Goal: Task Accomplishment & Management: Complete application form

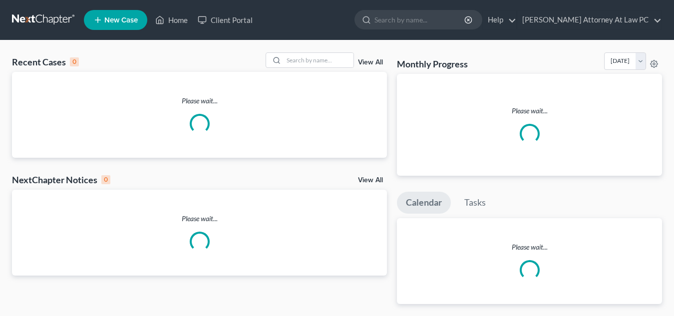
drag, startPoint x: 0, startPoint y: 0, endPoint x: 288, endPoint y: 3, distance: 288.0
click at [288, 3] on nav "Home New Case Client Portal [PERSON_NAME] Attorney At Law PC [EMAIL_ADDRESS][DO…" at bounding box center [337, 20] width 674 height 40
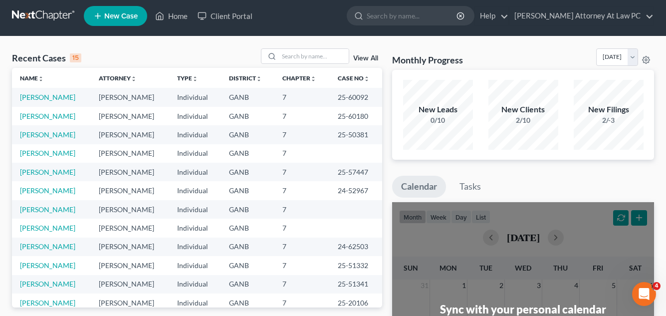
click at [112, 20] on span "New Case" at bounding box center [120, 15] width 33 height 7
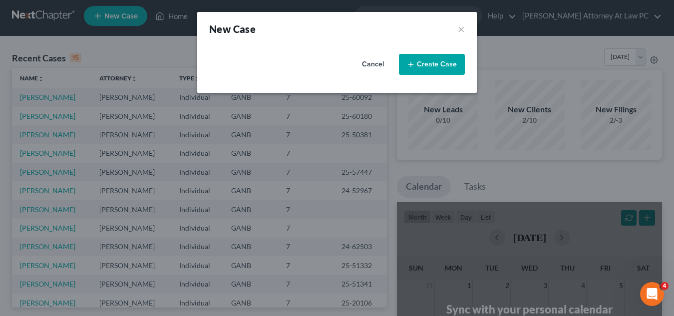
select select "19"
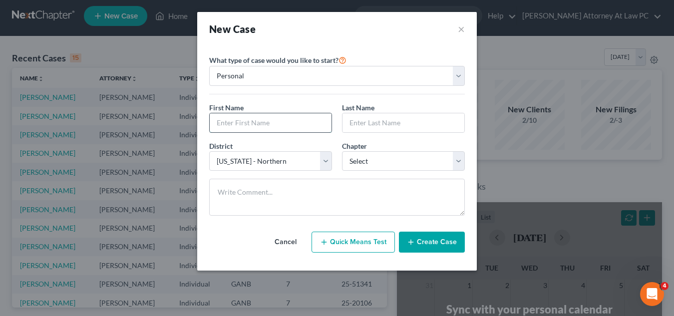
click at [223, 123] on input "text" at bounding box center [271, 122] width 122 height 19
type input "[PERSON_NAME]"
click at [455, 160] on select "Select 7 11 12 13" at bounding box center [403, 161] width 123 height 20
select select "0"
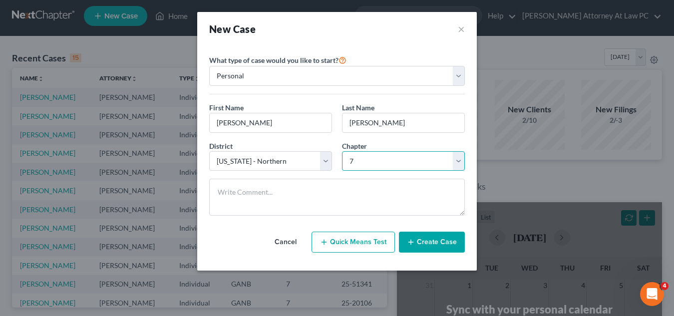
click at [342, 151] on select "Select 7 11 12 13" at bounding box center [403, 161] width 123 height 20
click at [416, 245] on button "Create Case" at bounding box center [432, 242] width 66 height 21
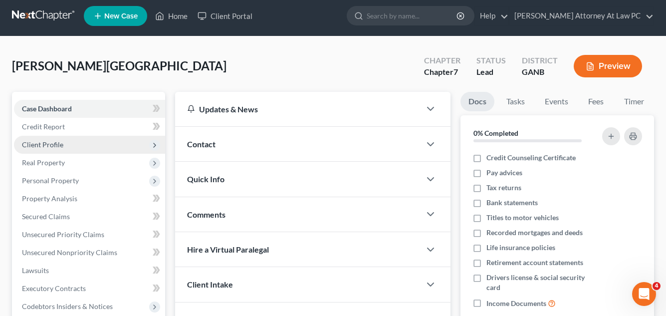
click at [54, 140] on span "Client Profile" at bounding box center [42, 144] width 41 height 8
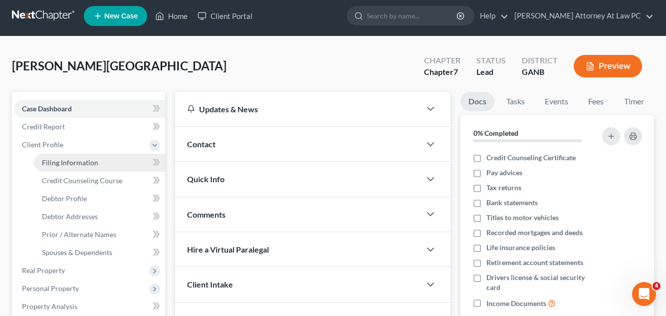
click at [61, 158] on span "Filing Information" at bounding box center [70, 162] width 56 height 8
select select "1"
select select "0"
select select "19"
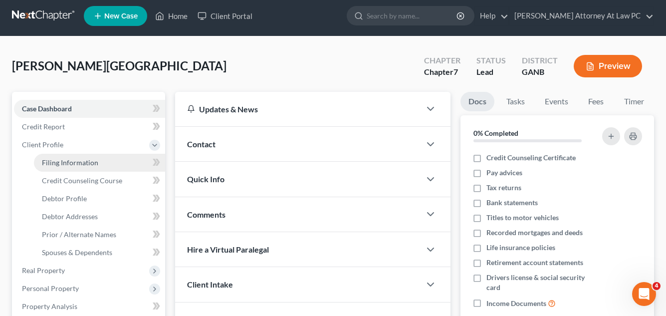
select select "10"
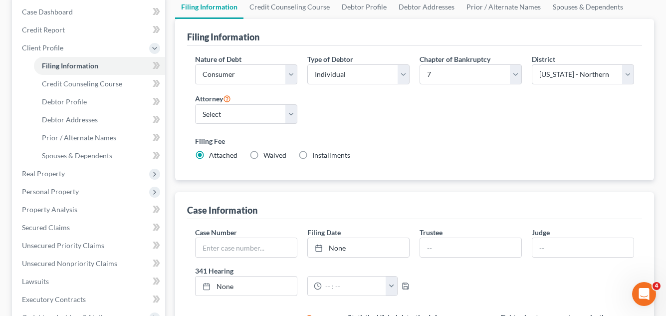
scroll to position [100, 0]
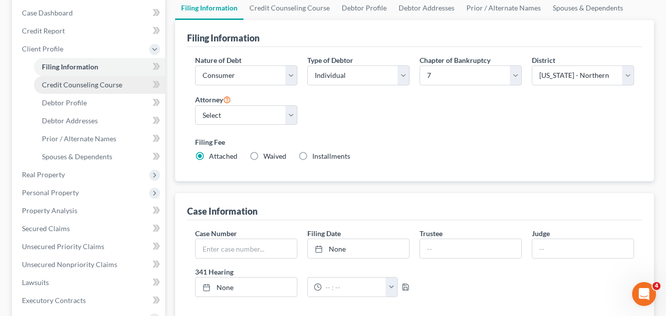
click at [83, 79] on link "Credit Counseling Course" at bounding box center [99, 85] width 131 height 18
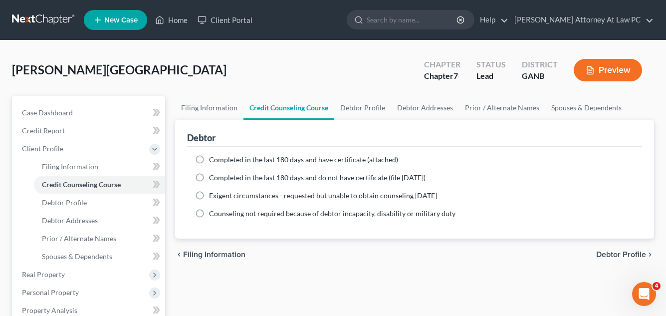
click at [209, 158] on label "Completed in the last 180 days and have certificate (attached)" at bounding box center [303, 160] width 189 height 10
click at [213, 158] on input "Completed in the last 180 days and have certificate (attached)" at bounding box center [216, 158] width 6 height 6
radio input "true"
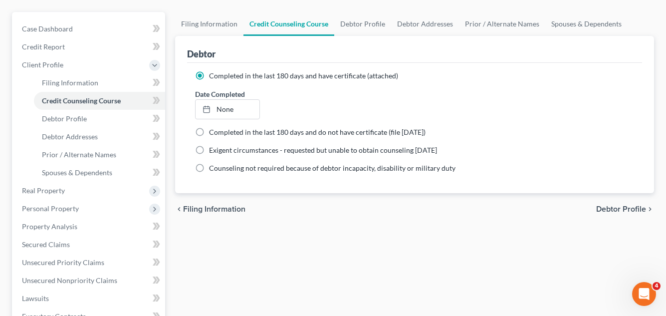
scroll to position [50, 0]
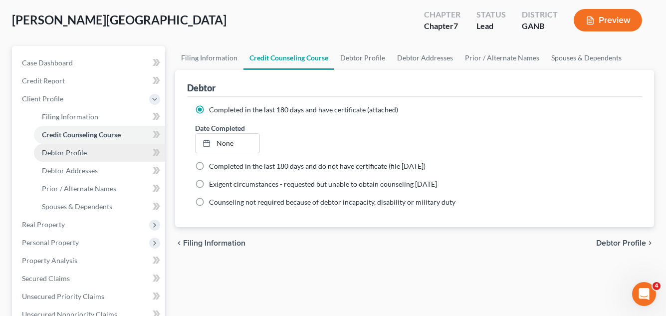
click at [80, 152] on span "Debtor Profile" at bounding box center [64, 152] width 45 height 8
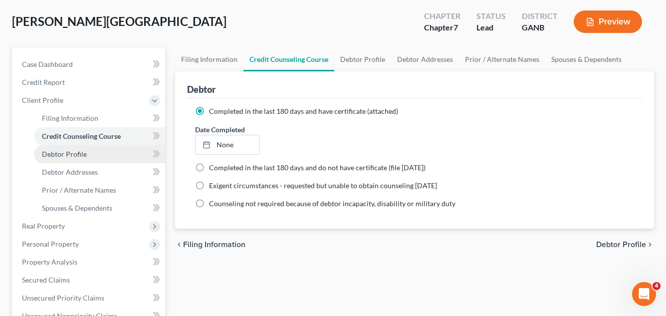
select select "0"
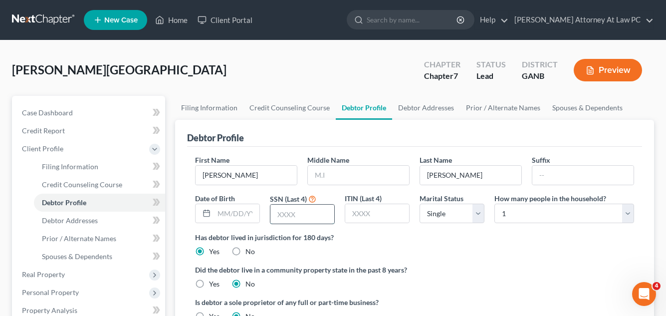
drag, startPoint x: 271, startPoint y: 217, endPoint x: 271, endPoint y: 211, distance: 6.0
click at [271, 217] on input "text" at bounding box center [302, 214] width 64 height 19
type input "5516"
click at [629, 213] on select "Select 1 2 3 4 5 6 7 8 9 10 11 12 13 14 15 16 17 18 19 20" at bounding box center [565, 214] width 140 height 20
select select "1"
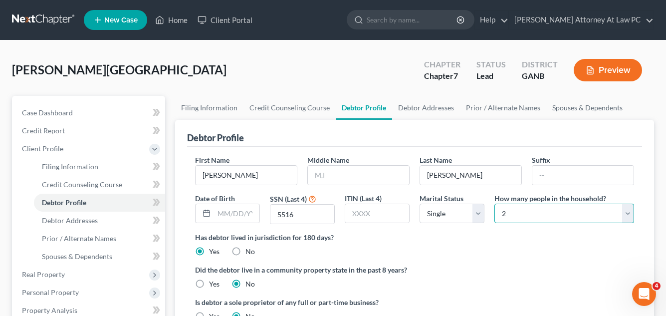
click at [495, 204] on select "Select 1 2 3 4 5 6 7 8 9 10 11 12 13 14 15 16 17 18 19 20" at bounding box center [565, 214] width 140 height 20
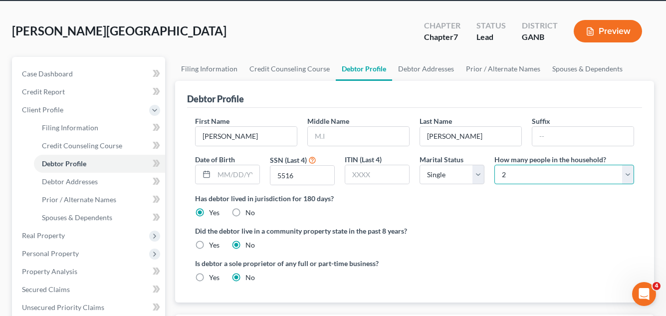
scroll to position [150, 0]
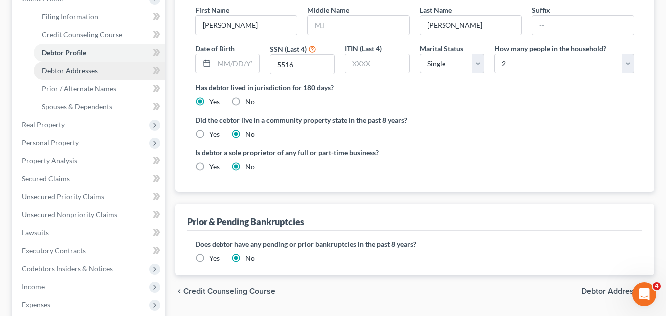
click at [83, 68] on span "Debtor Addresses" at bounding box center [70, 70] width 56 height 8
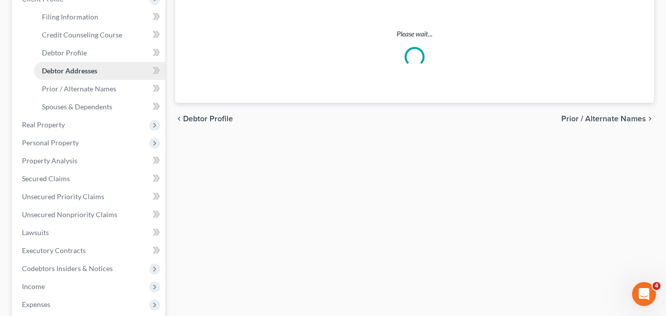
scroll to position [1, 0]
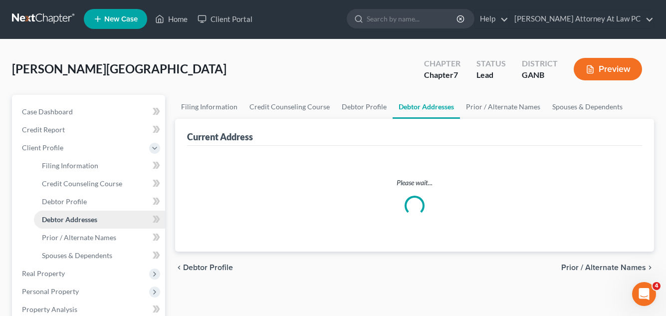
select select "0"
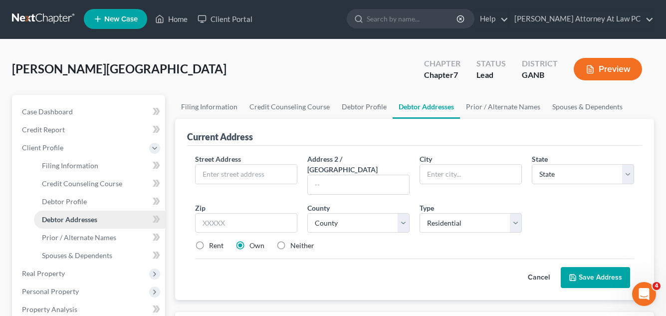
scroll to position [0, 0]
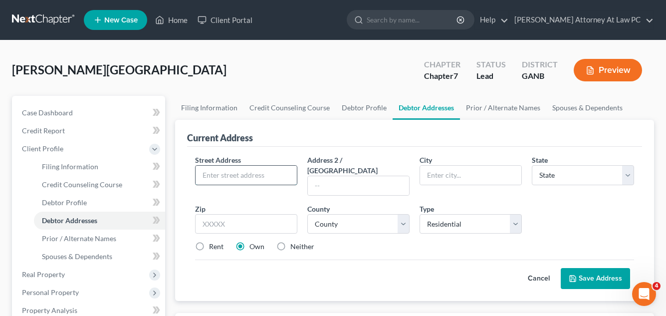
click at [205, 173] on input "text" at bounding box center [246, 175] width 101 height 19
type input "[STREET_ADDRESS] SW"
type input "Marietta"
select select "10"
click at [315, 176] on input "text" at bounding box center [358, 185] width 101 height 19
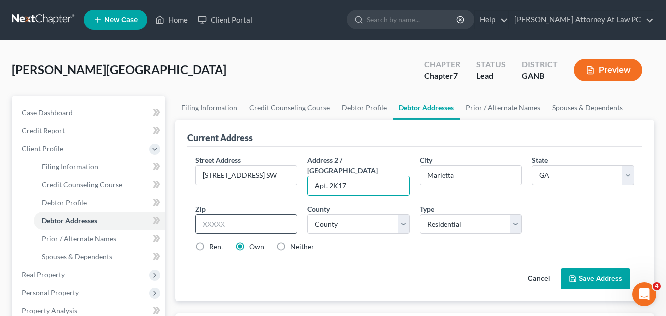
type input "Apt. 2K17"
click at [211, 214] on input "text" at bounding box center [246, 224] width 102 height 20
type input "30060"
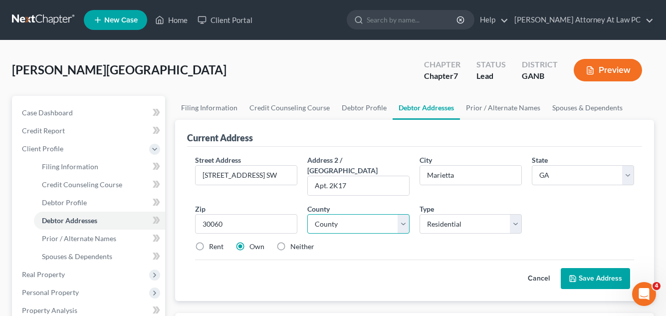
click at [333, 214] on select "County [GEOGRAPHIC_DATA] [GEOGRAPHIC_DATA] [GEOGRAPHIC_DATA] [GEOGRAPHIC_DATA] …" at bounding box center [358, 224] width 102 height 20
select select "32"
click at [307, 214] on select "County [GEOGRAPHIC_DATA] [GEOGRAPHIC_DATA] [GEOGRAPHIC_DATA] [GEOGRAPHIC_DATA] …" at bounding box center [358, 224] width 102 height 20
click at [209, 242] on label "Rent" at bounding box center [216, 247] width 14 height 10
click at [213, 242] on input "Rent" at bounding box center [216, 245] width 6 height 6
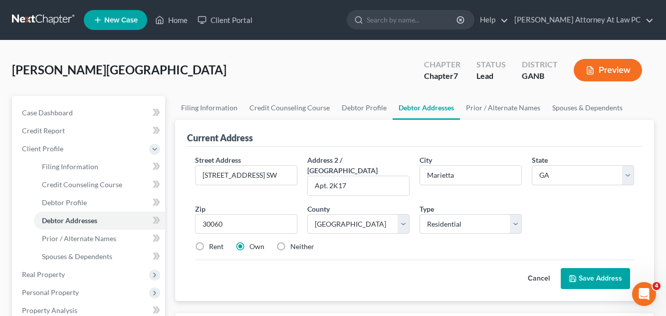
radio input "true"
click at [290, 242] on label "Neither" at bounding box center [302, 247] width 24 height 10
click at [294, 242] on input "Neither" at bounding box center [297, 245] width 6 height 6
radio input "true"
click at [209, 242] on label "Rent" at bounding box center [216, 247] width 14 height 10
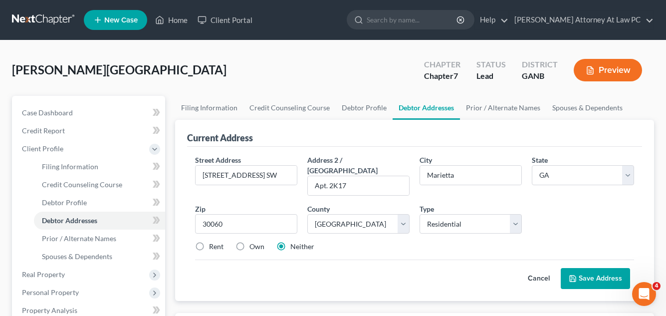
click at [213, 242] on input "Rent" at bounding box center [216, 245] width 6 height 6
radio input "true"
click at [594, 268] on button "Save Address" at bounding box center [595, 278] width 69 height 21
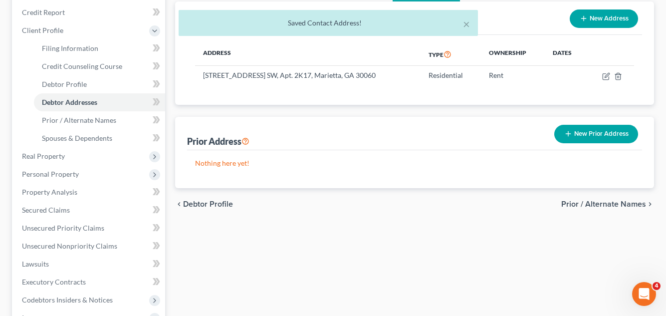
scroll to position [150, 0]
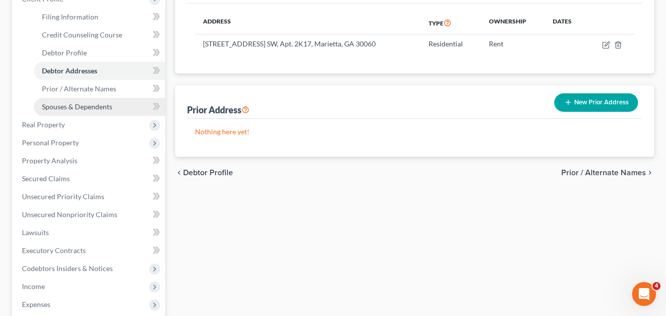
click at [48, 108] on span "Spouses & Dependents" at bounding box center [77, 106] width 70 height 8
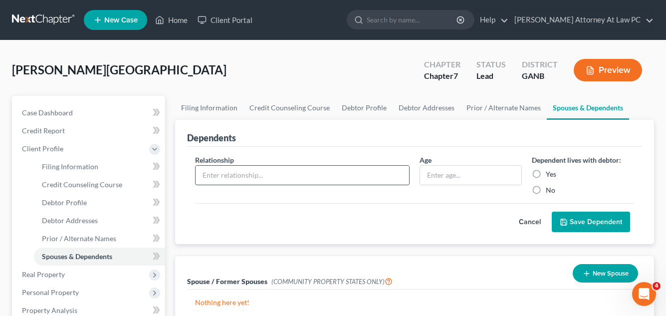
click at [212, 172] on input "text" at bounding box center [303, 175] width 214 height 19
type input "son"
click at [425, 178] on input "text" at bounding box center [470, 175] width 101 height 19
type input "3"
click at [546, 175] on label "Yes" at bounding box center [551, 174] width 10 height 10
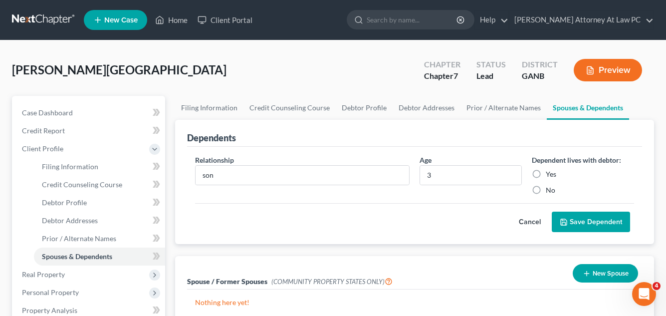
click at [550, 175] on input "Yes" at bounding box center [553, 172] width 6 height 6
radio input "true"
click at [568, 217] on button "Save Dependent" at bounding box center [591, 222] width 78 height 21
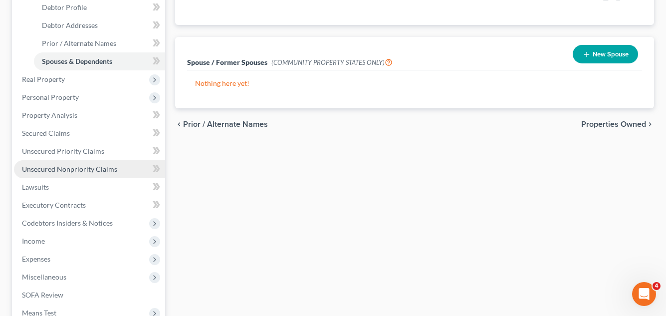
scroll to position [200, 0]
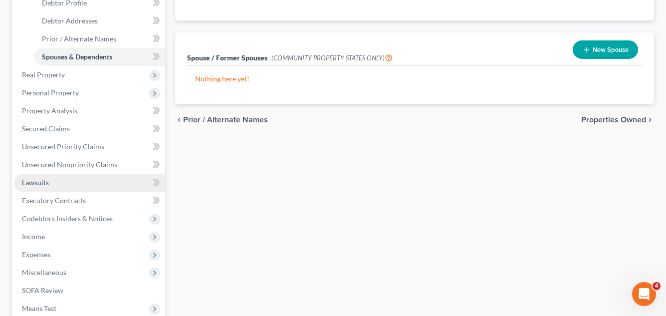
click at [49, 189] on link "Lawsuits" at bounding box center [89, 183] width 151 height 18
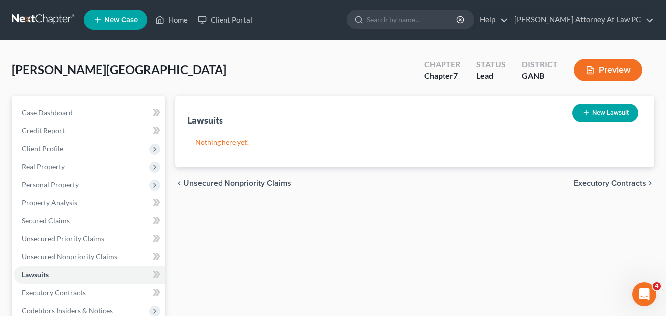
click at [611, 117] on button "New Lawsuit" at bounding box center [605, 113] width 66 height 18
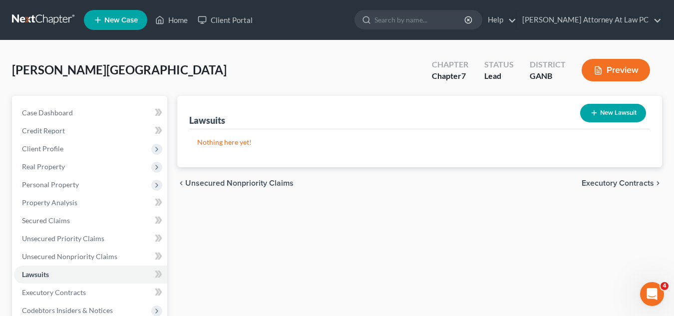
select select "0"
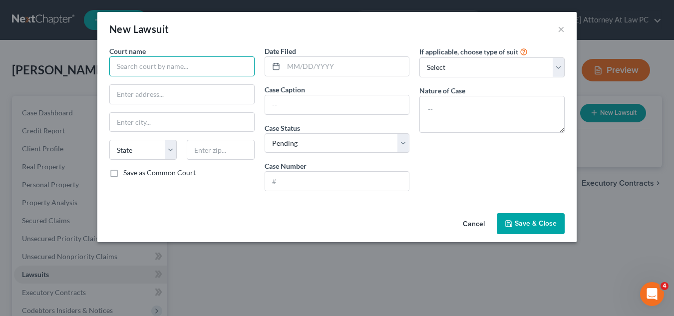
click at [118, 69] on input "text" at bounding box center [181, 66] width 145 height 20
type input "Magistrate Court of [PERSON_NAME] Countyh"
click at [285, 67] on input "text" at bounding box center [346, 66] width 126 height 19
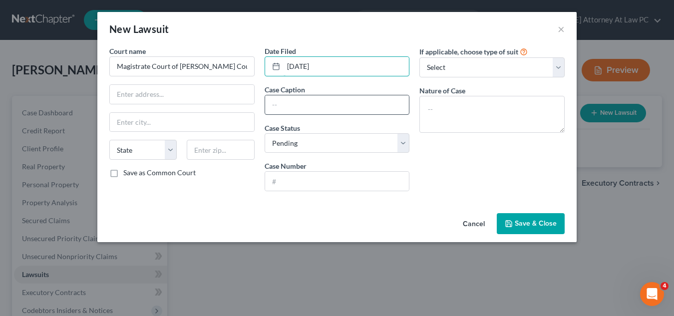
type input "[DATE]"
click at [283, 103] on input "text" at bounding box center [337, 104] width 144 height 19
type input "a"
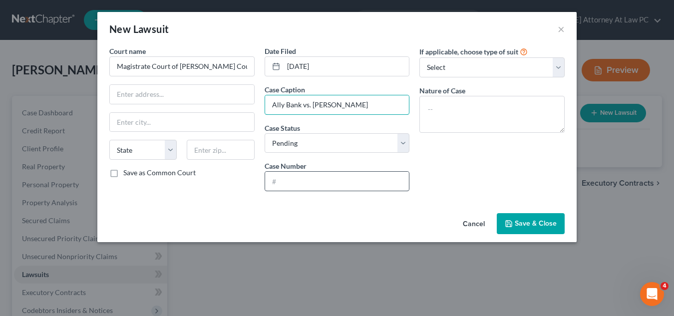
type input "Ally Bank vs. [PERSON_NAME]"
click at [290, 176] on input "text" at bounding box center [337, 181] width 144 height 19
type input "25J-10173"
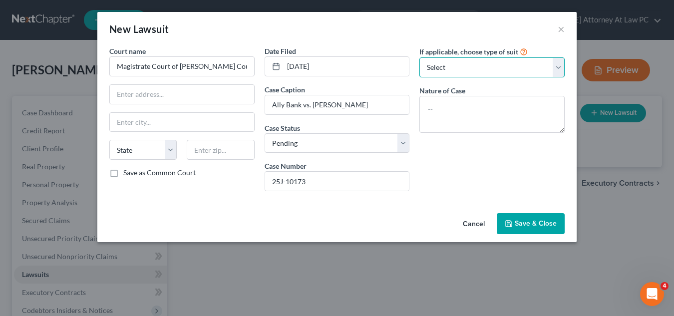
click at [468, 69] on select "Select Repossession Garnishment Foreclosure Attached, Seized, Or Levied Other" at bounding box center [491, 67] width 145 height 20
select select "0"
click at [419, 57] on select "Select Repossession Garnishment Foreclosure Attached, Seized, Or Levied Other" at bounding box center [491, 67] width 145 height 20
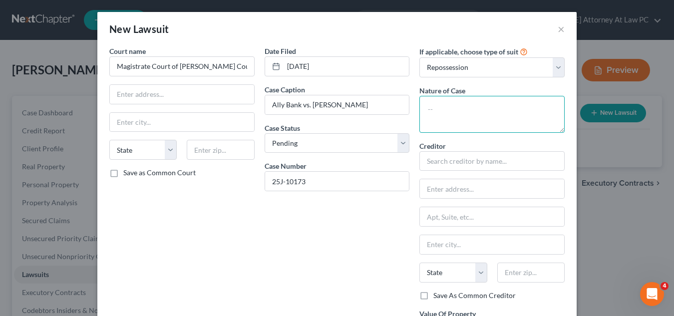
click at [428, 108] on textarea at bounding box center [491, 114] width 145 height 37
type textarea "deficiency on car repo"
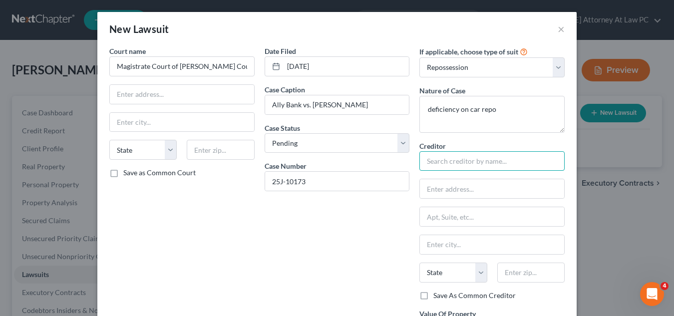
click at [433, 162] on input "text" at bounding box center [491, 161] width 145 height 20
type input "a"
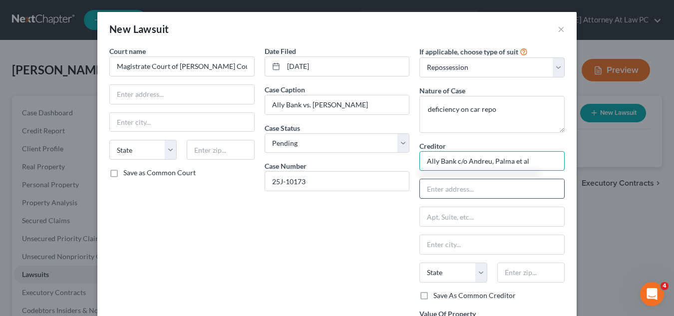
type input "Ally Bank c/o Andreu, Palma et al"
click at [433, 192] on input "text" at bounding box center [492, 188] width 144 height 19
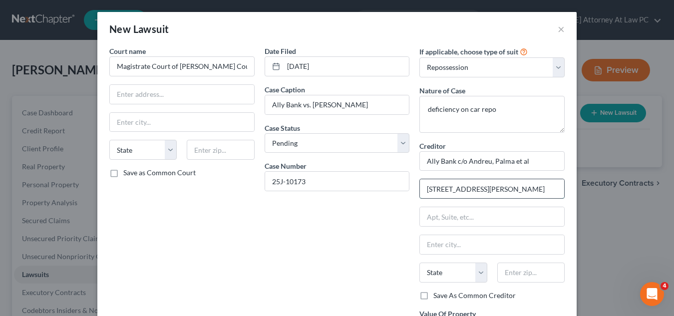
type input "[STREET_ADDRESS][PERSON_NAME]"
type input "[GEOGRAPHIC_DATA]"
select select "9"
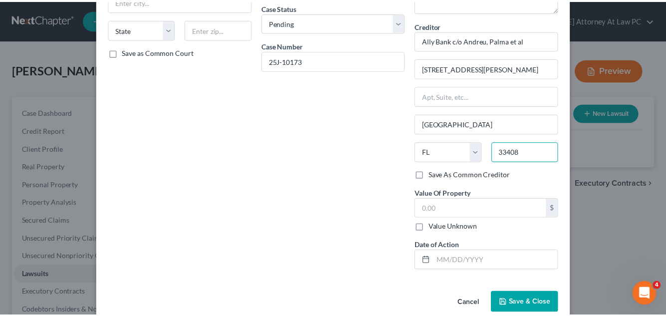
scroll to position [138, 0]
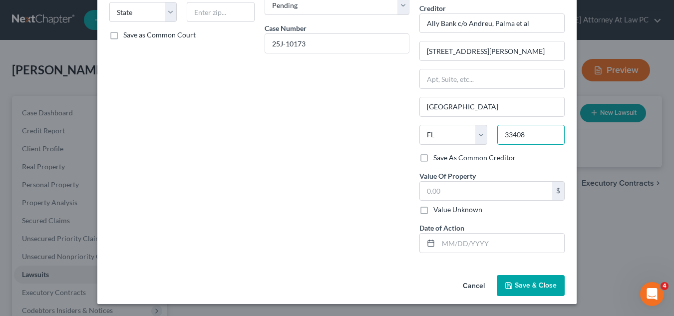
type input "33408"
type input "[GEOGRAPHIC_DATA]"
click at [531, 288] on span "Save & Close" at bounding box center [536, 285] width 42 height 8
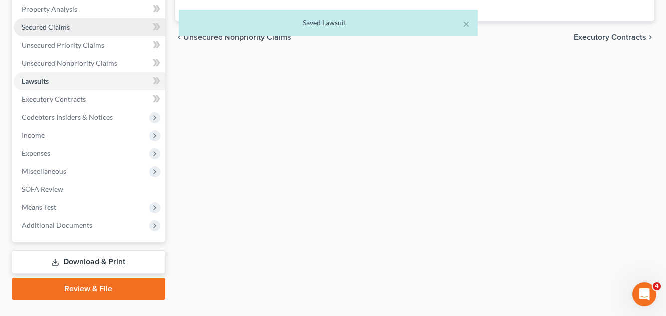
scroll to position [200, 0]
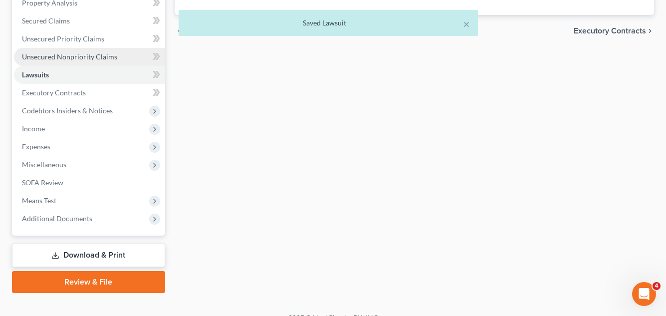
click at [46, 57] on span "Unsecured Nonpriority Claims" at bounding box center [69, 56] width 95 height 8
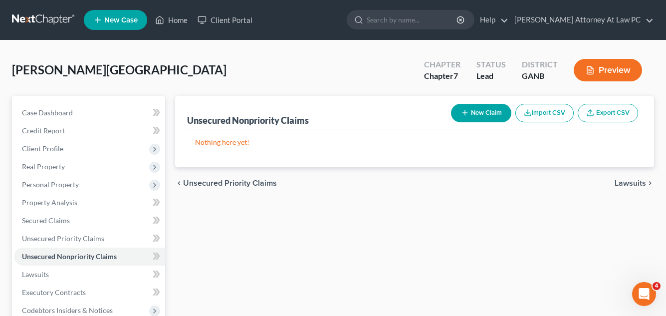
click at [469, 115] on button "New Claim" at bounding box center [481, 113] width 60 height 18
select select "0"
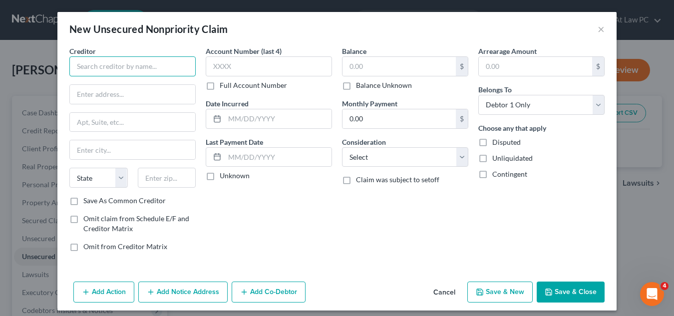
click at [70, 68] on input "text" at bounding box center [132, 66] width 126 height 20
type input "Ally Bank c/oAndreu, Palma et al"
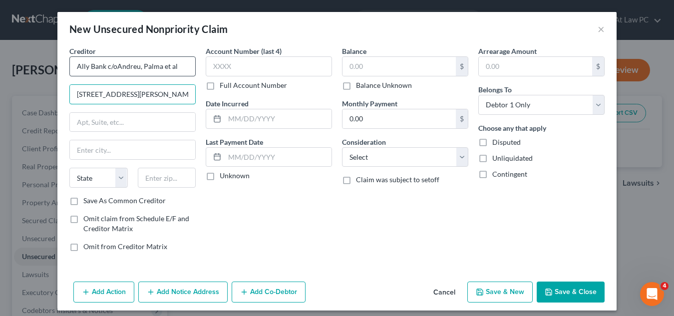
type input "[STREET_ADDRESS][PERSON_NAME]"
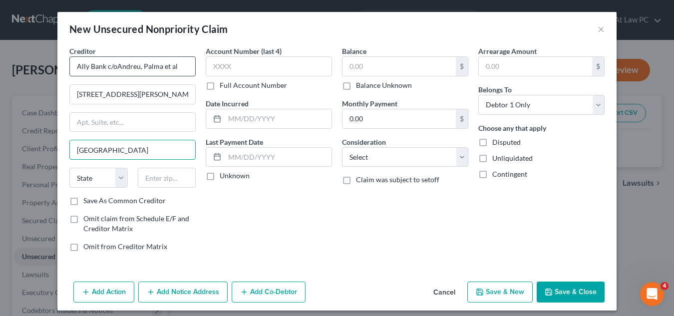
type input "[GEOGRAPHIC_DATA]"
select select "9"
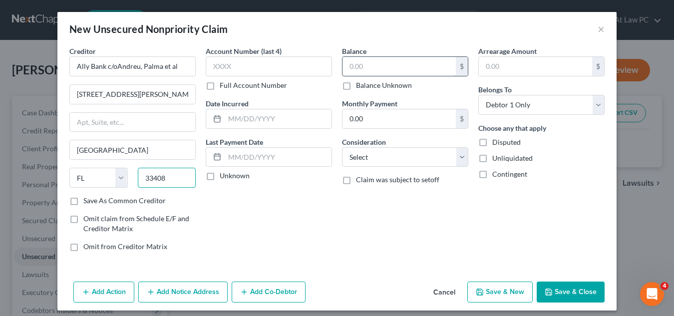
type input "33408"
type input "[GEOGRAPHIC_DATA]"
click at [344, 69] on input "text" at bounding box center [398, 66] width 113 height 19
type input "12,000"
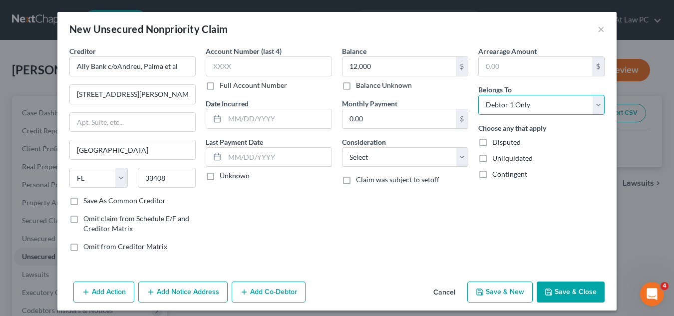
click at [528, 104] on select "Select Debtor 1 Only Debtor 2 Only Debtor 1 And Debtor 2 Only At Least One Of T…" at bounding box center [541, 105] width 126 height 20
select select "3"
click at [478, 95] on select "Select Debtor 1 Only Debtor 2 Only Debtor 1 And Debtor 2 Only At Least One Of T…" at bounding box center [541, 105] width 126 height 20
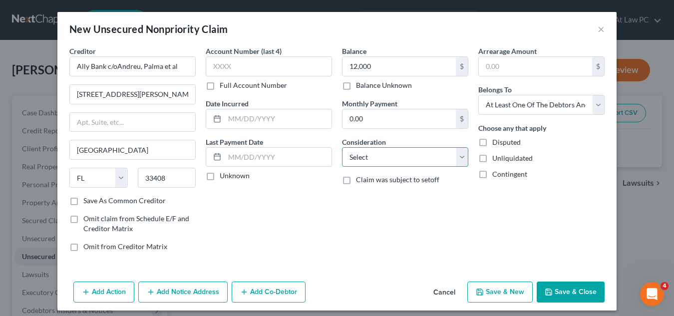
click at [457, 156] on select "Select Cable / Satellite Services Collection Agency Credit Card Debt Debt Couns…" at bounding box center [405, 157] width 126 height 20
select select "14"
click at [342, 147] on select "Select Cable / Satellite Services Collection Agency Credit Card Debt Debt Couns…" at bounding box center [405, 157] width 126 height 20
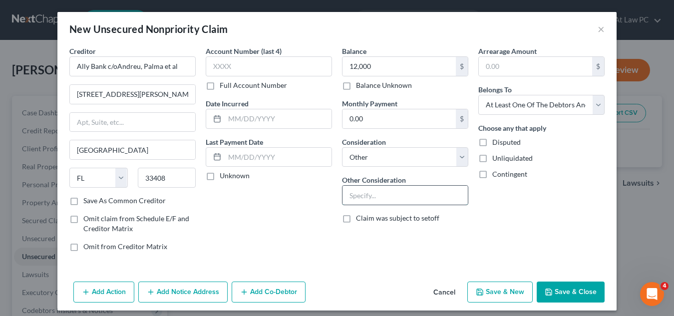
click at [346, 195] on input "text" at bounding box center [404, 195] width 125 height 19
type input "deficiency on car repo"
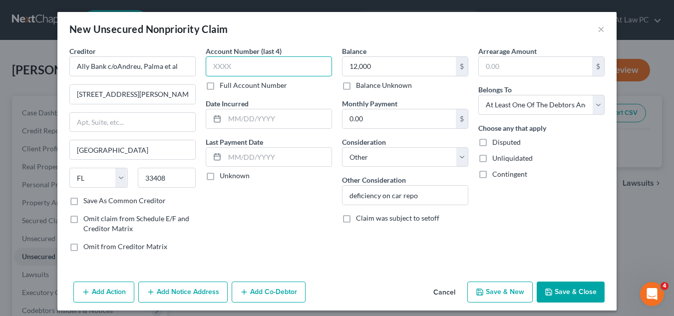
click at [221, 69] on input "text" at bounding box center [269, 66] width 126 height 20
click at [564, 291] on button "Save & Close" at bounding box center [570, 291] width 68 height 21
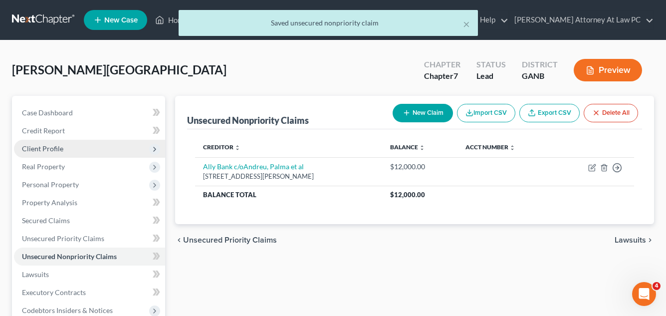
click at [86, 150] on span "Client Profile" at bounding box center [89, 149] width 151 height 18
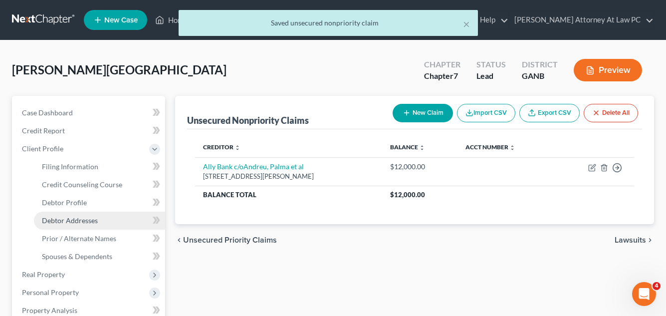
click at [75, 225] on link "Debtor Addresses" at bounding box center [99, 221] width 131 height 18
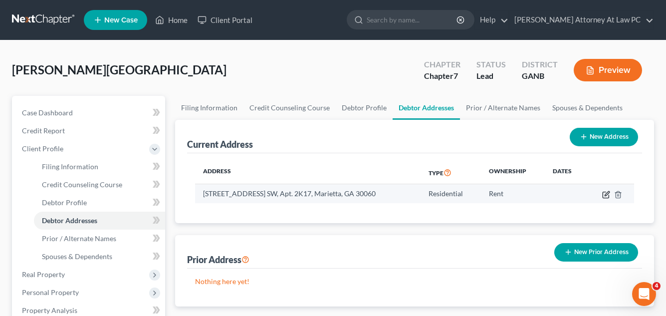
click at [608, 195] on icon "button" at bounding box center [606, 195] width 8 height 8
select select "10"
select select "32"
select select "0"
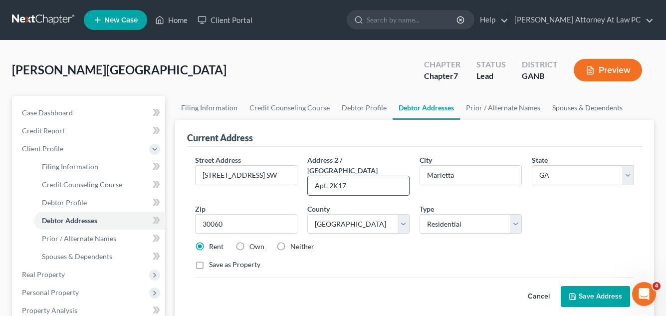
drag, startPoint x: 347, startPoint y: 177, endPoint x: 328, endPoint y: 175, distance: 19.6
click at [328, 176] on input "Apt. 2K17" at bounding box center [358, 185] width 101 height 19
type input "Apt. A2"
click at [610, 286] on button "Save Address" at bounding box center [595, 296] width 69 height 21
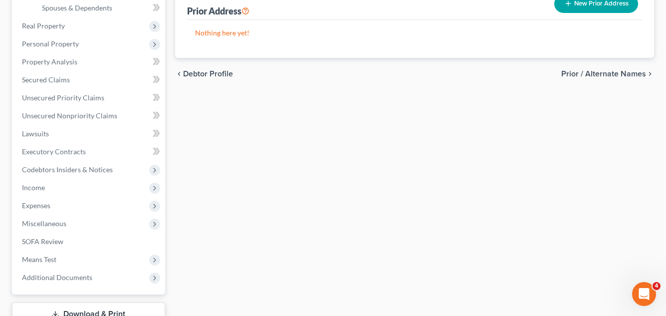
scroll to position [250, 0]
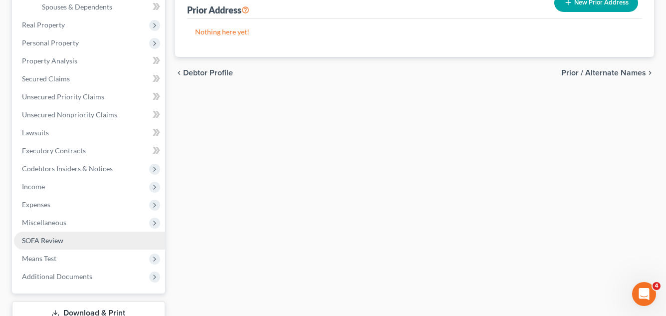
click at [45, 240] on span "SOFA Review" at bounding box center [42, 240] width 41 height 8
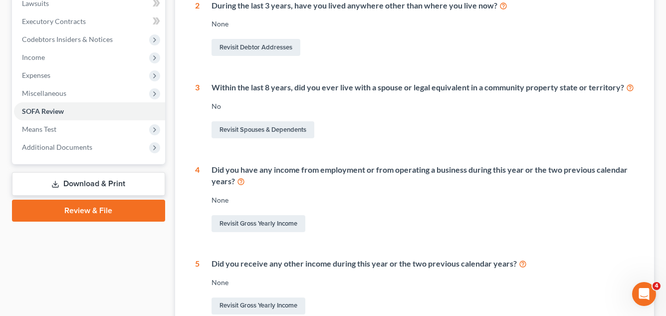
scroll to position [299, 0]
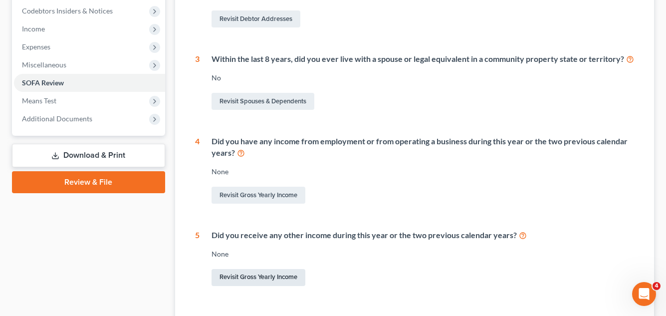
click at [254, 276] on link "Revisit Gross Yearly Income" at bounding box center [259, 277] width 94 height 17
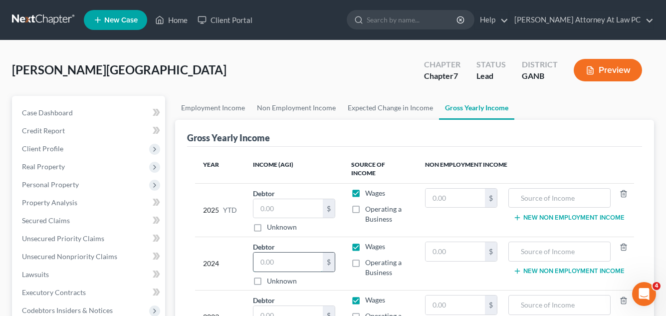
click at [263, 253] on input "text" at bounding box center [288, 262] width 69 height 19
type input "16,686"
click at [262, 202] on input "text" at bounding box center [288, 208] width 69 height 19
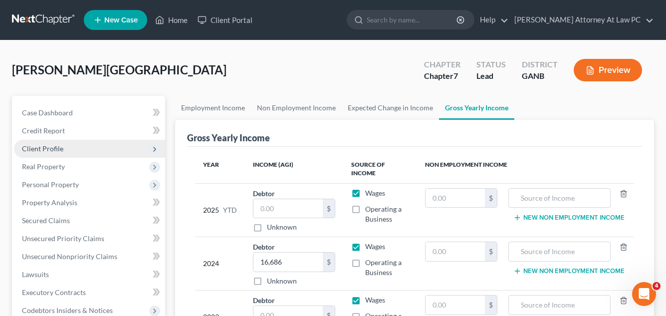
click at [57, 150] on span "Client Profile" at bounding box center [42, 148] width 41 height 8
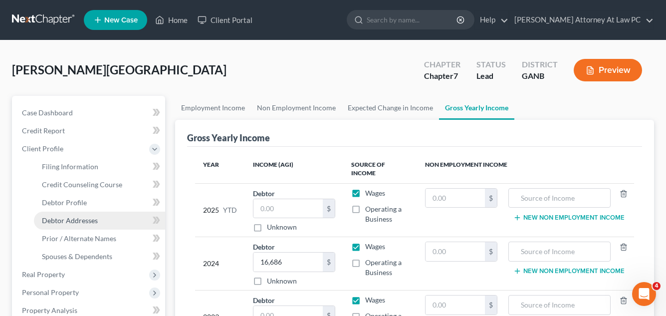
click at [72, 222] on span "Debtor Addresses" at bounding box center [70, 220] width 56 height 8
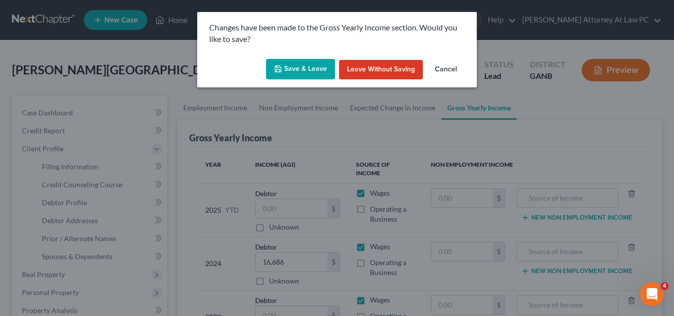
click at [293, 70] on button "Save & Leave" at bounding box center [300, 69] width 69 height 21
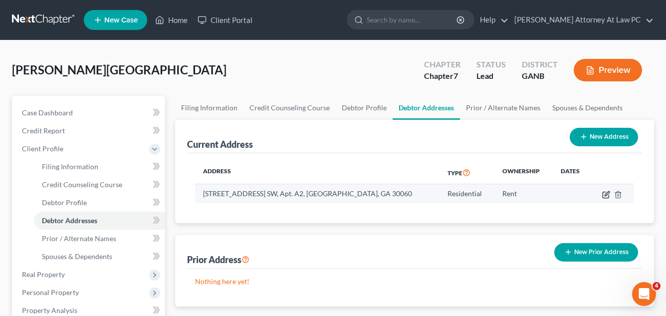
click at [605, 196] on icon "button" at bounding box center [607, 193] width 4 height 4
select select "10"
select select "32"
select select "0"
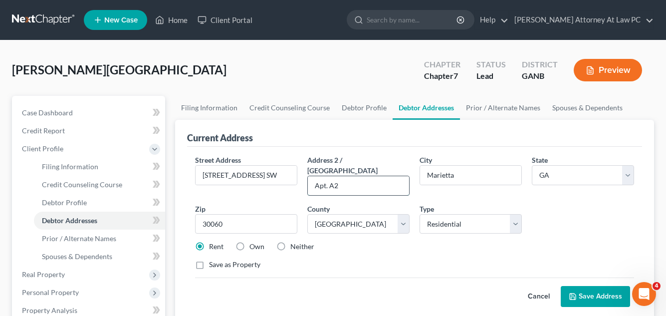
click at [338, 176] on input "Apt. A2" at bounding box center [358, 185] width 101 height 19
type input "Apt. 2K17"
click at [595, 286] on button "Save Address" at bounding box center [595, 296] width 69 height 21
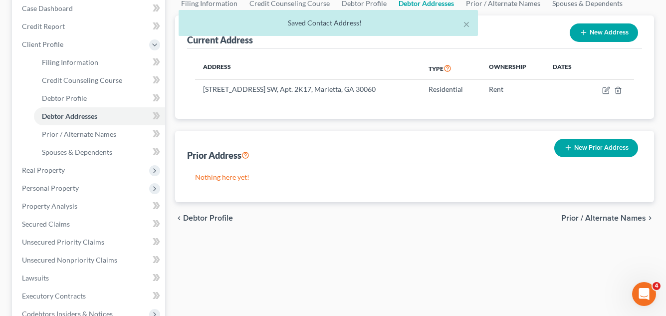
scroll to position [150, 0]
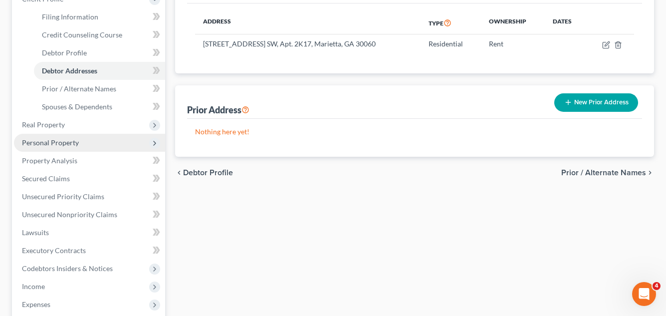
click at [66, 141] on span "Personal Property" at bounding box center [50, 142] width 57 height 8
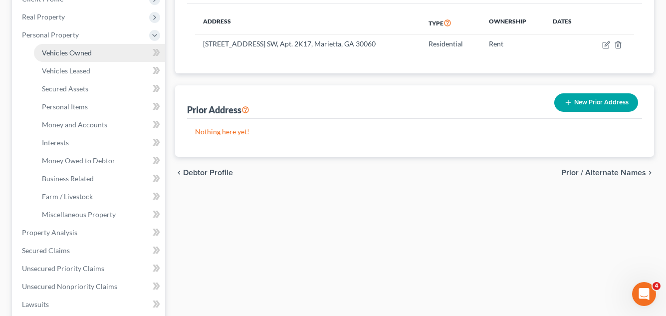
click at [76, 52] on span "Vehicles Owned" at bounding box center [67, 52] width 50 height 8
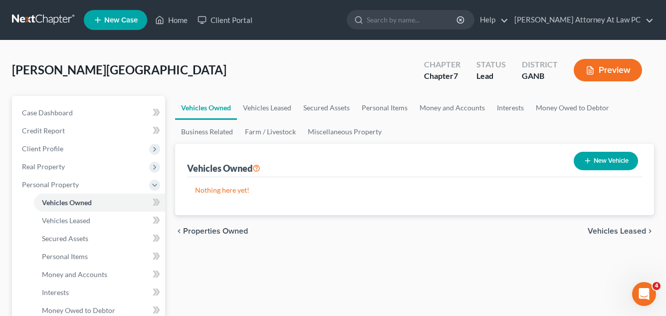
click at [602, 156] on button "New Vehicle" at bounding box center [606, 161] width 64 height 18
select select "0"
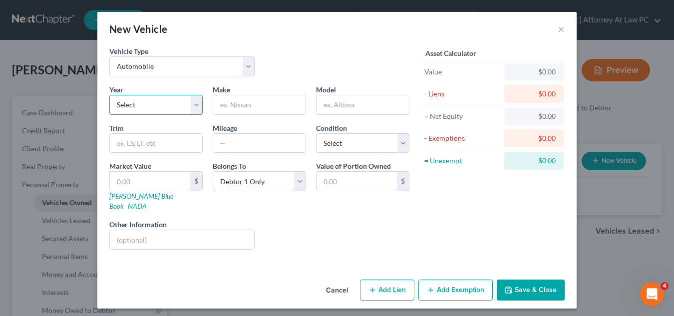
click at [198, 108] on select "Select 2026 2025 2024 2023 2022 2021 2020 2019 2018 2017 2016 2015 2014 2013 20…" at bounding box center [155, 105] width 93 height 20
select select "4"
click at [109, 95] on select "Select 2026 2025 2024 2023 2022 2021 2020 2019 2018 2017 2016 2015 2014 2013 20…" at bounding box center [155, 105] width 93 height 20
drag, startPoint x: 225, startPoint y: 99, endPoint x: 159, endPoint y: 42, distance: 86.3
click at [225, 99] on input "text" at bounding box center [259, 104] width 92 height 19
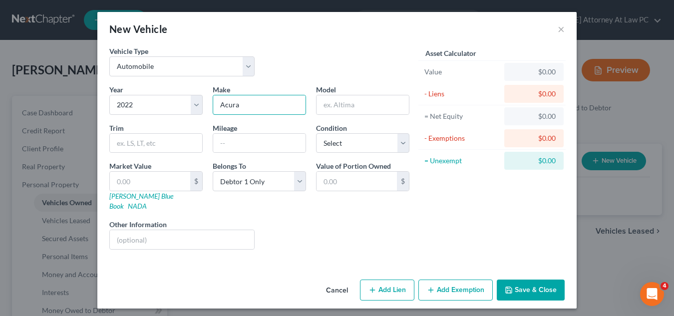
type input "Acura"
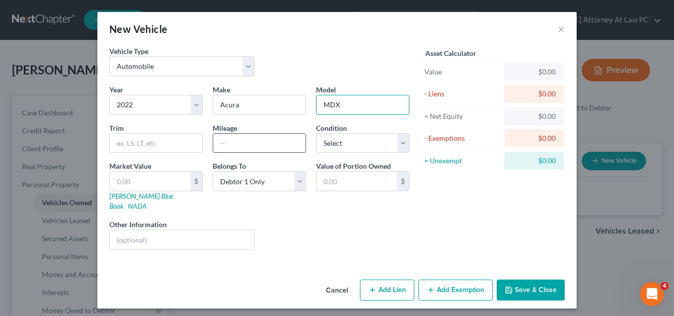
type input "MDX"
click at [218, 139] on input "text" at bounding box center [259, 143] width 92 height 19
type input "52000"
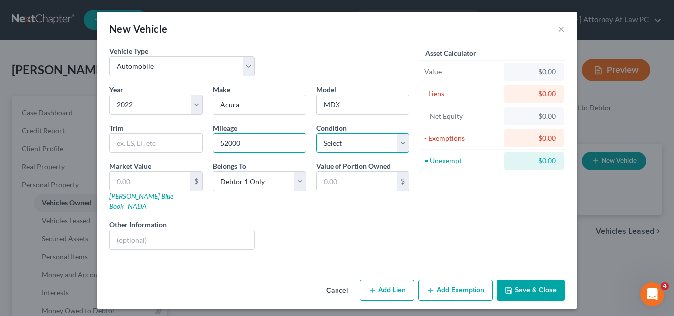
click at [379, 139] on select "Select Excellent Very Good Good Fair Poor" at bounding box center [362, 143] width 93 height 20
click at [379, 140] on select "Select Excellent Very Good Good Fair Poor" at bounding box center [362, 143] width 93 height 20
select select "2"
click at [316, 133] on select "Select Excellent Very Good Good Fair Poor" at bounding box center [362, 143] width 93 height 20
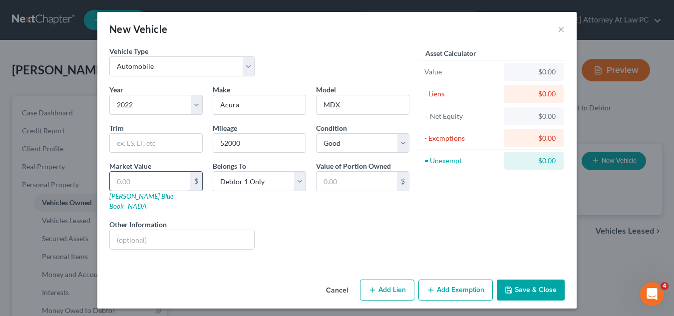
click at [121, 180] on input "text" at bounding box center [150, 181] width 80 height 19
click at [357, 238] on div "Liens Select" at bounding box center [337, 234] width 155 height 30
click at [396, 279] on button "Add Lien" at bounding box center [387, 289] width 54 height 21
select select "0"
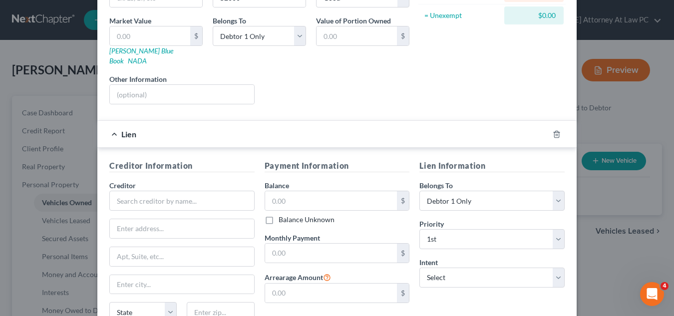
scroll to position [150, 0]
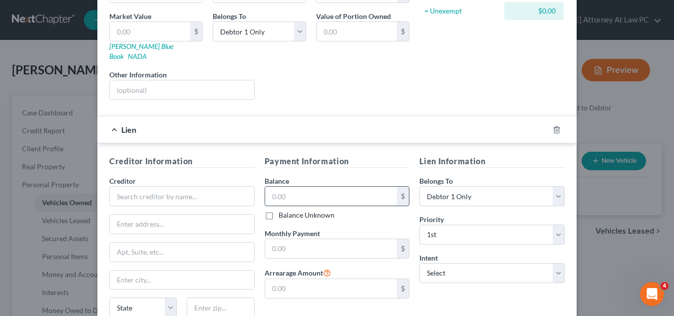
click at [267, 188] on input "text" at bounding box center [331, 196] width 132 height 19
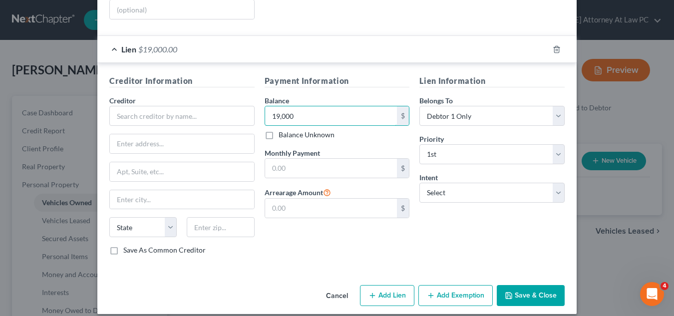
type input "19,000"
click at [539, 285] on button "Save & Close" at bounding box center [531, 295] width 68 height 21
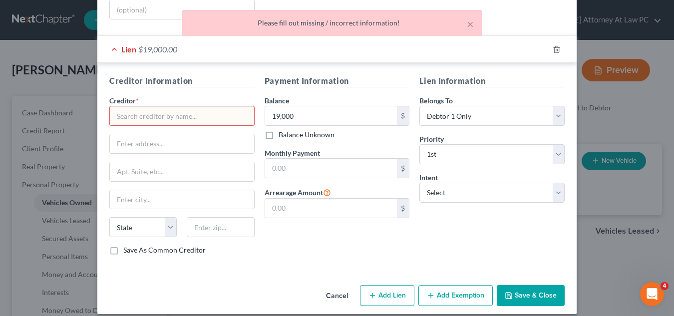
click at [109, 109] on input "text" at bounding box center [181, 116] width 145 height 20
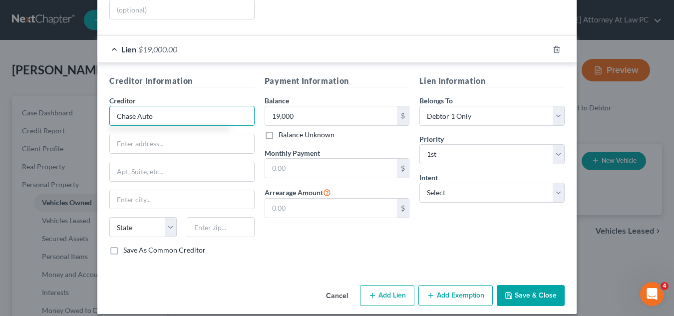
type input "Chase Auto"
click at [538, 285] on button "Save & Close" at bounding box center [531, 295] width 68 height 21
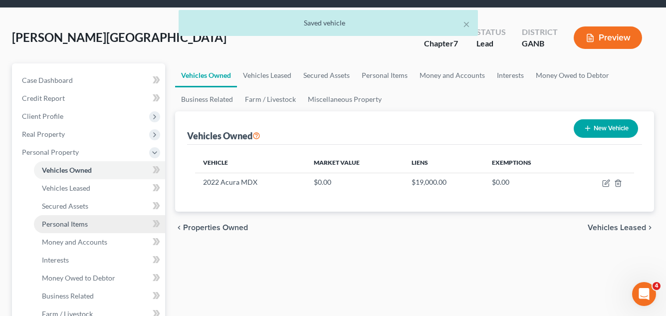
scroll to position [100, 0]
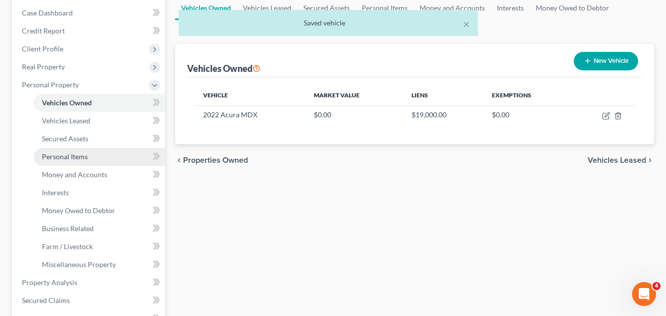
click at [118, 158] on link "Personal Items" at bounding box center [99, 157] width 131 height 18
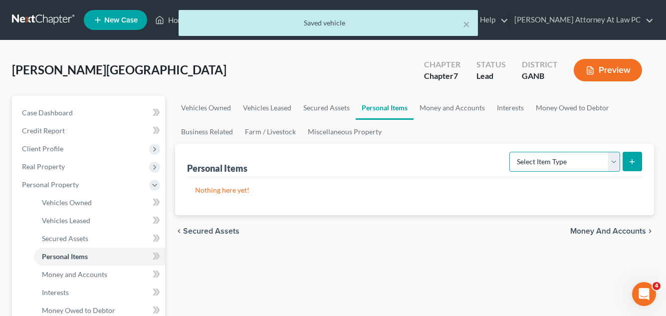
click at [608, 163] on select "Select Item Type Clothing Collectibles Of Value Electronics Firearms Household …" at bounding box center [565, 162] width 111 height 20
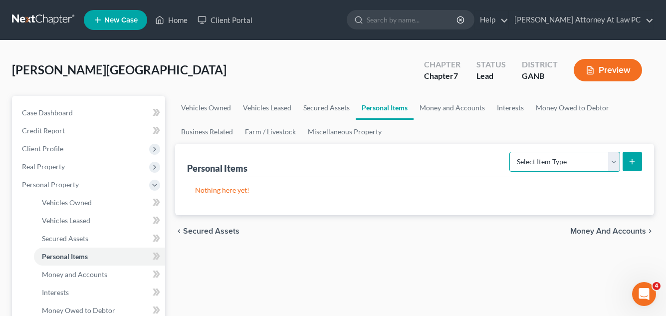
select select "clothing"
click at [511, 152] on select "Select Item Type Clothing Collectibles Of Value Electronics Firearms Household …" at bounding box center [565, 162] width 111 height 20
click at [633, 156] on button "submit" at bounding box center [632, 161] width 19 height 19
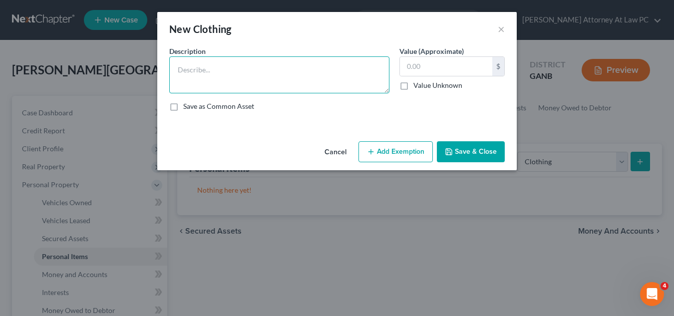
click at [185, 60] on textarea at bounding box center [279, 74] width 220 height 37
type textarea "clothing"
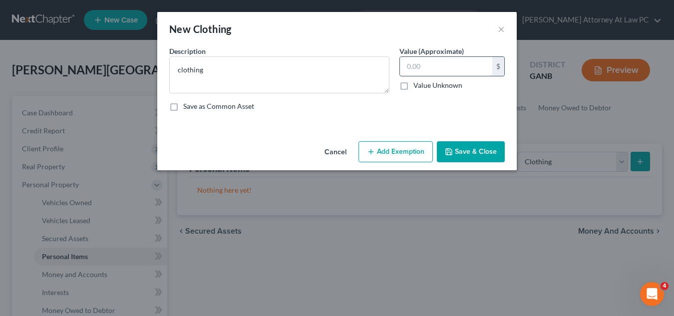
click at [410, 60] on input "text" at bounding box center [446, 66] width 92 height 19
type input "50"
click at [407, 149] on button "Add Exemption" at bounding box center [395, 151] width 74 height 21
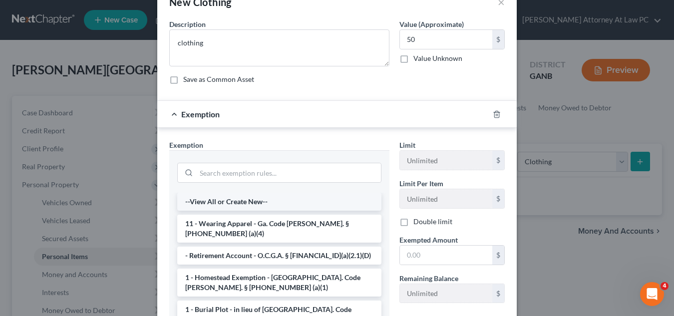
scroll to position [50, 0]
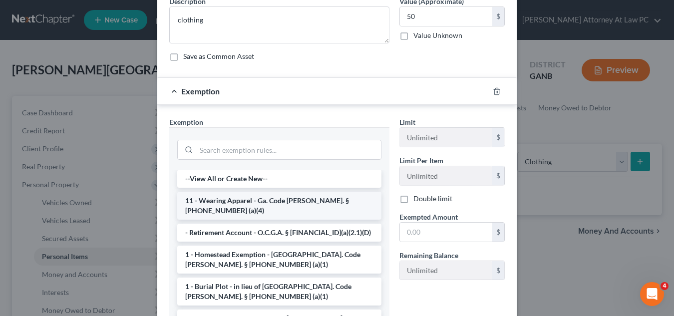
click at [320, 195] on li "11 - Wearing Apparel - Ga. Code [PERSON_NAME]. § [PHONE_NUMBER] (a)(4)" at bounding box center [279, 206] width 204 height 28
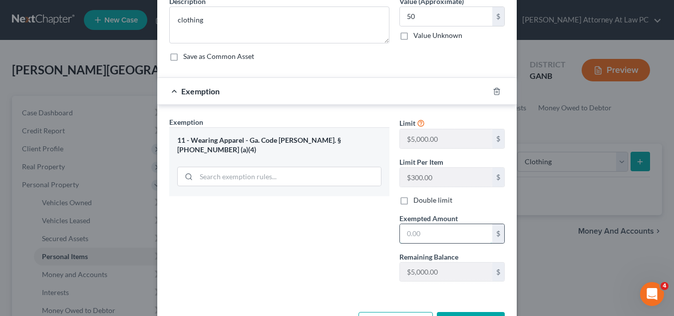
click at [405, 232] on input "text" at bounding box center [446, 233] width 92 height 19
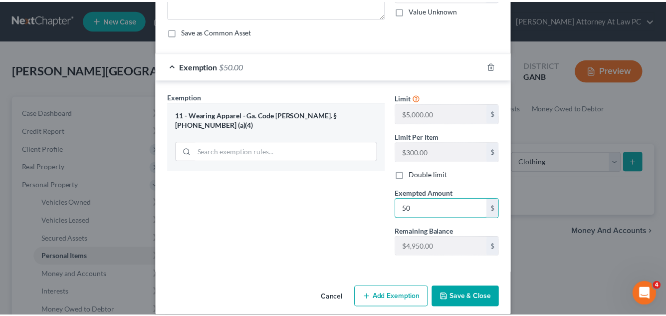
scroll to position [87, 0]
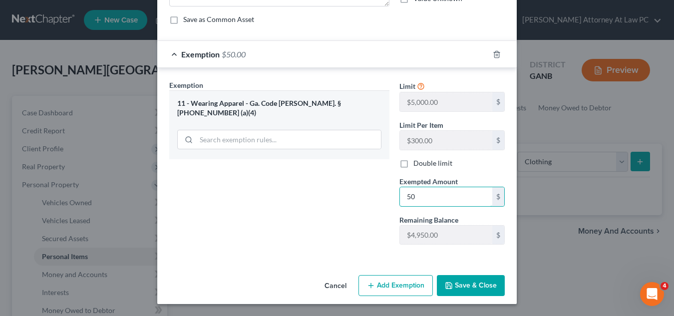
type input "50"
click at [461, 288] on button "Save & Close" at bounding box center [471, 285] width 68 height 21
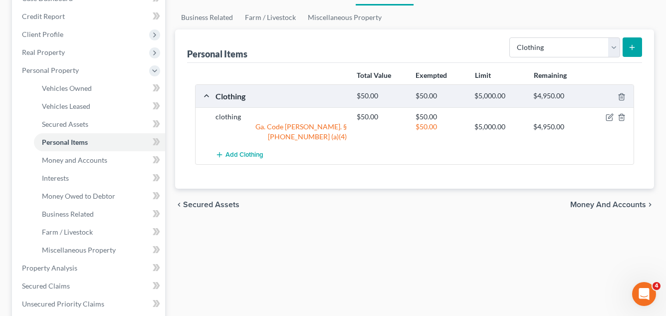
scroll to position [150, 0]
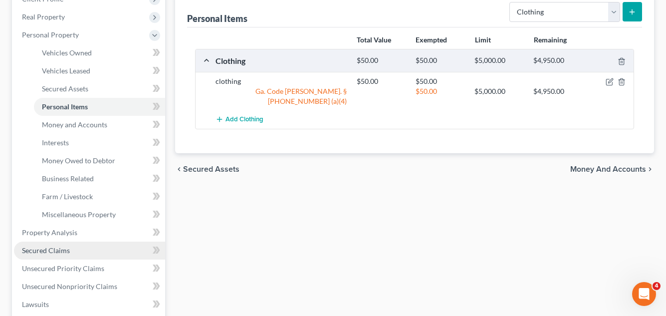
click at [61, 247] on span "Secured Claims" at bounding box center [46, 250] width 48 height 8
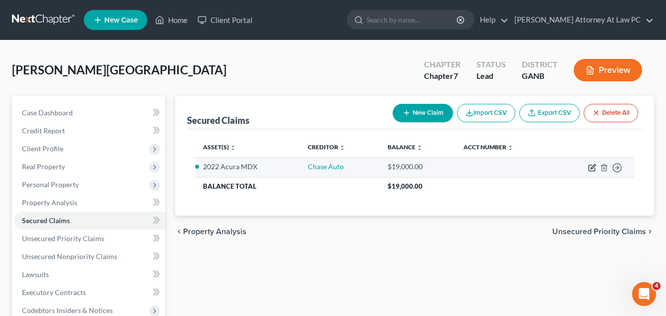
click at [592, 165] on icon "button" at bounding box center [592, 168] width 6 height 6
select select "2"
select select "0"
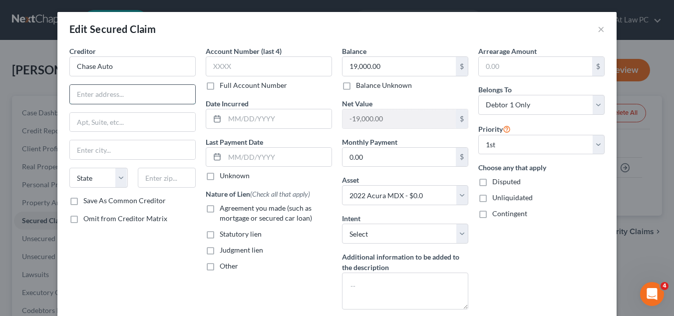
click at [73, 96] on input "text" at bounding box center [132, 94] width 125 height 19
type input "PO Box 901003"
type input "Ft. Worth"
select select "45"
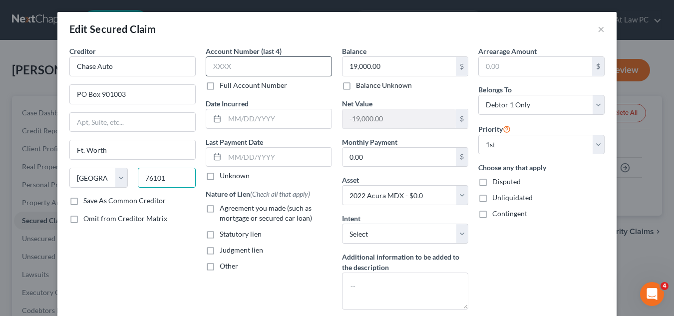
type input "76101"
type input "[GEOGRAPHIC_DATA]"
click at [208, 66] on input "text" at bounding box center [269, 66] width 126 height 20
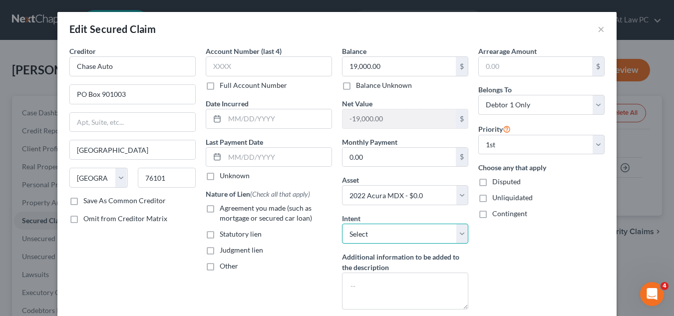
click at [365, 238] on select "Select Surrender Redeem Reaffirm Avoid Other" at bounding box center [405, 234] width 126 height 20
select select "2"
click at [342, 224] on select "Select Surrender Redeem Reaffirm Avoid Other" at bounding box center [405, 234] width 126 height 20
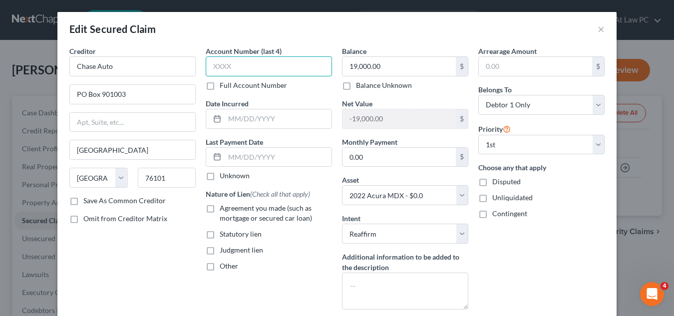
click at [211, 62] on input "text" at bounding box center [269, 66] width 126 height 20
click at [220, 207] on label "Agreement you made (such as mortgage or secured car loan)" at bounding box center [276, 213] width 112 height 20
click at [224, 207] on input "Agreement you made (such as mortgage or secured car loan)" at bounding box center [227, 206] width 6 height 6
checkbox input "true"
click at [211, 74] on input "text" at bounding box center [269, 66] width 126 height 20
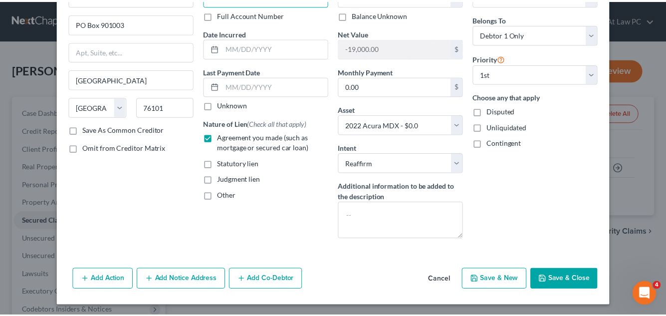
scroll to position [72, 0]
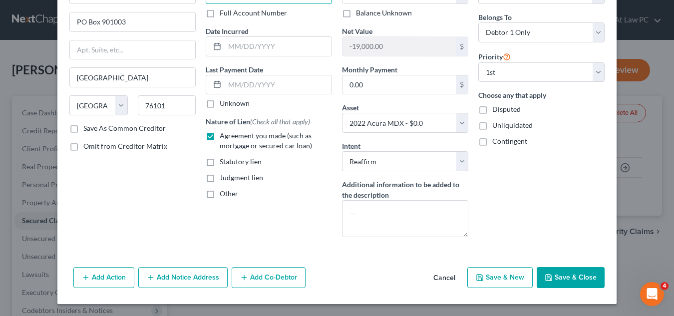
type input "5709"
click at [558, 279] on button "Save & Close" at bounding box center [570, 277] width 68 height 21
select select
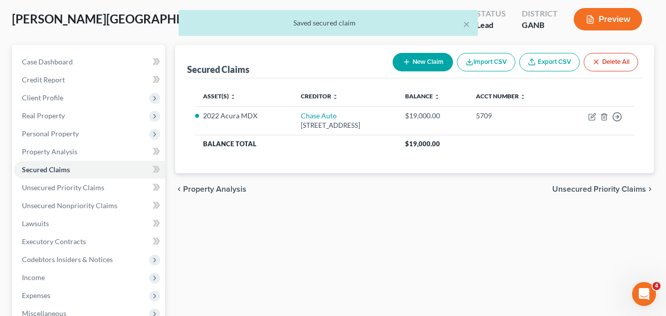
scroll to position [50, 0]
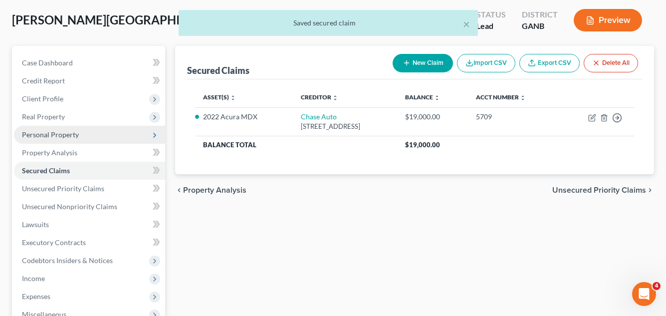
click at [58, 128] on span "Personal Property" at bounding box center [89, 135] width 151 height 18
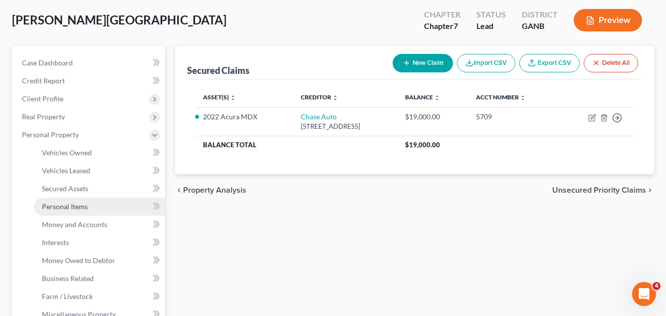
click at [71, 206] on span "Personal Items" at bounding box center [65, 206] width 46 height 8
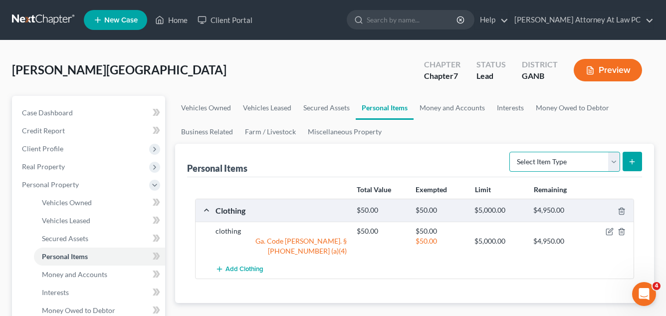
click at [615, 160] on select "Select Item Type Clothing Collectibles Of Value Electronics Firearms Household …" at bounding box center [565, 162] width 111 height 20
select select "household_goods"
click at [511, 152] on select "Select Item Type Clothing Collectibles Of Value Electronics Firearms Household …" at bounding box center [565, 162] width 111 height 20
click at [633, 159] on icon "submit" at bounding box center [632, 162] width 8 height 8
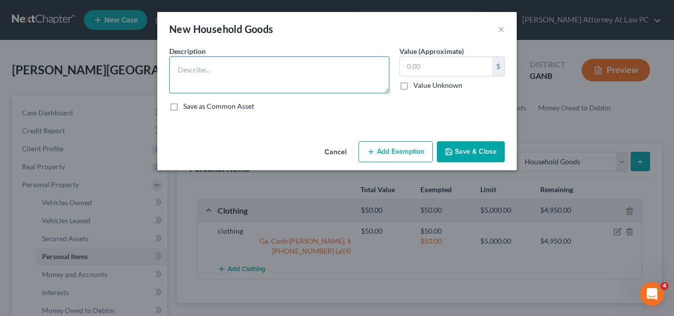
click at [177, 68] on textarea at bounding box center [279, 74] width 220 height 37
type textarea "2 bedrooms, kitchen set, living room set"
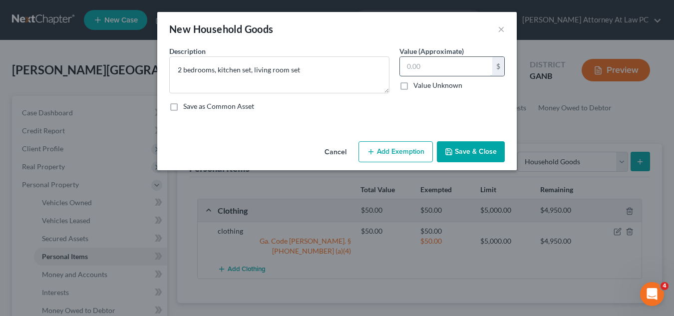
click at [408, 66] on input "text" at bounding box center [446, 66] width 92 height 19
type input "2,500"
click at [402, 143] on button "Add Exemption" at bounding box center [395, 151] width 74 height 21
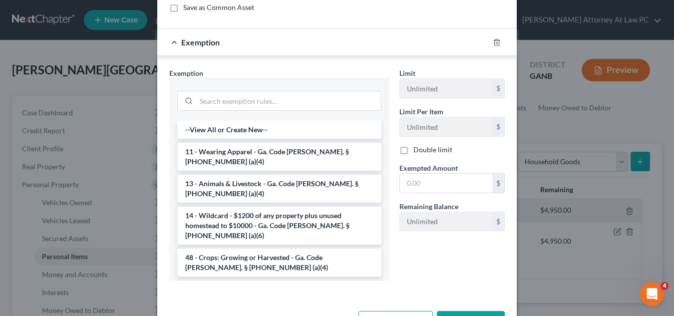
scroll to position [135, 0]
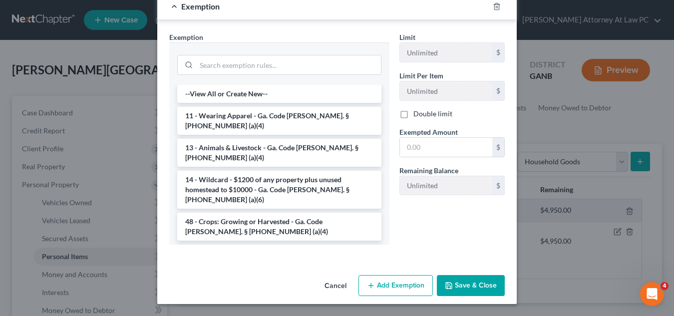
click at [257, 245] on li "6 - Household Goods and Furnishings - Ga. Code [PERSON_NAME]. § [PHONE_NUMBER] …" at bounding box center [279, 259] width 204 height 28
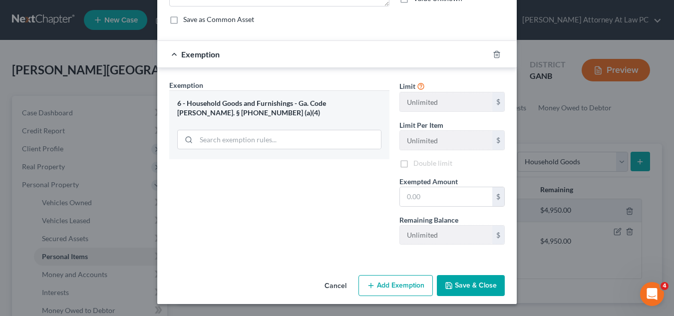
scroll to position [87, 0]
click at [400, 196] on input "text" at bounding box center [446, 196] width 92 height 19
type input "2,500"
click at [458, 283] on button "Save & Close" at bounding box center [471, 285] width 68 height 21
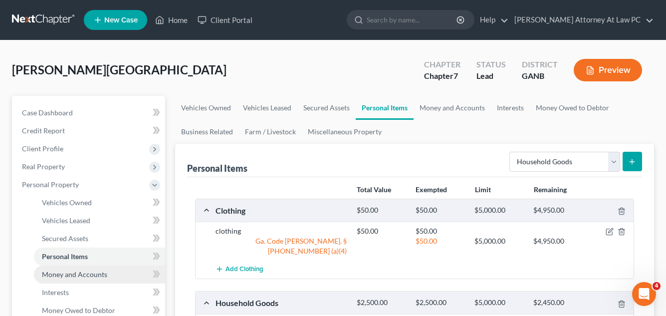
click at [70, 272] on span "Money and Accounts" at bounding box center [74, 274] width 65 height 8
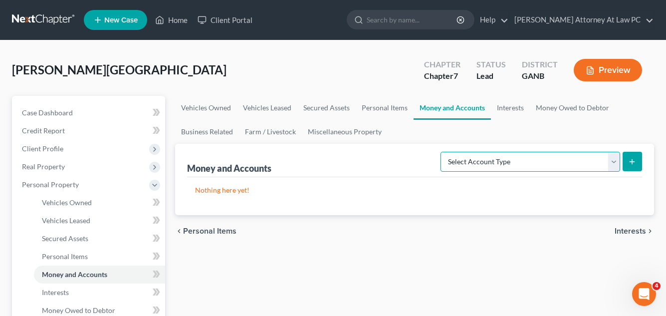
click at [614, 161] on select "Select Account Type Brokerage Cash on Hand Certificates of Deposit Checking Acc…" at bounding box center [531, 162] width 180 height 20
select select "checking"
click at [443, 152] on select "Select Account Type Brokerage Cash on Hand Certificates of Deposit Checking Acc…" at bounding box center [531, 162] width 180 height 20
click at [634, 163] on icon "submit" at bounding box center [632, 162] width 8 height 8
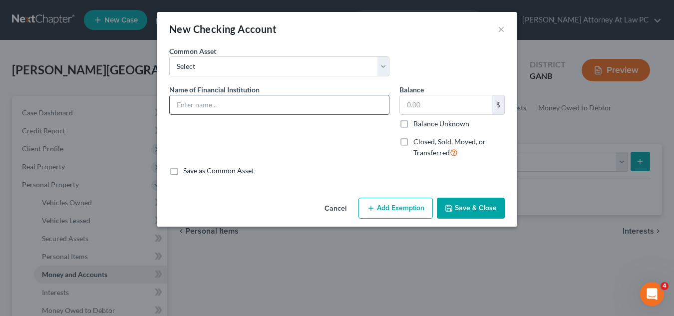
click at [184, 102] on input "text" at bounding box center [279, 104] width 219 height 19
type input "TD Bank"
click at [406, 106] on input "text" at bounding box center [446, 104] width 92 height 19
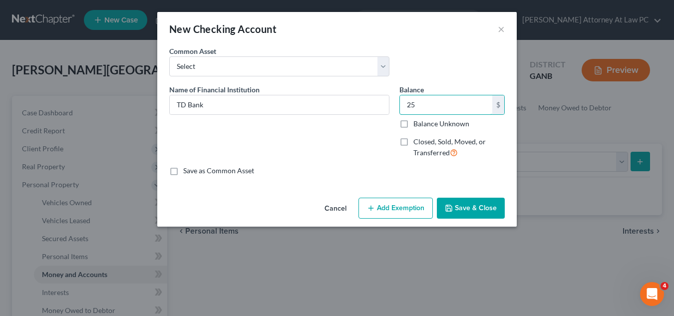
type input "25"
click at [424, 209] on button "Add Exemption" at bounding box center [395, 208] width 74 height 21
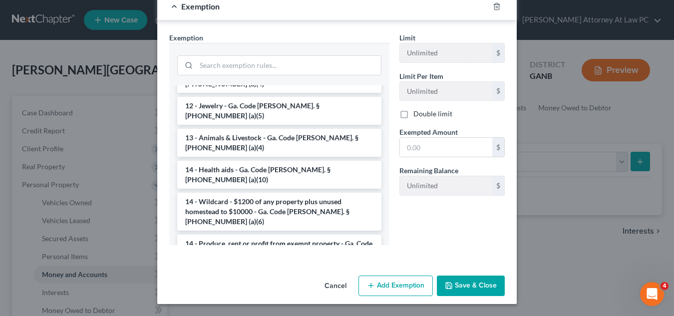
scroll to position [150, 0]
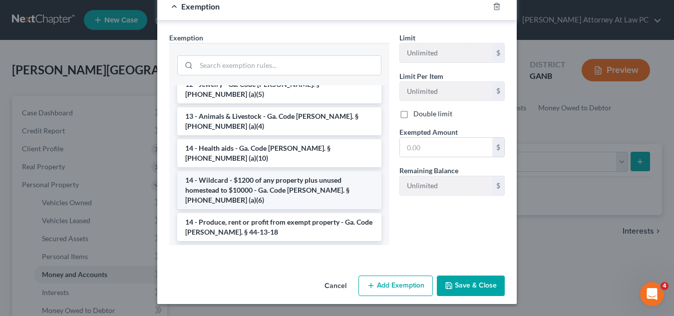
click at [306, 171] on li "14 - Wildcard - $1200 of any property plus unused homestead to $10000 - Ga. Cod…" at bounding box center [279, 190] width 204 height 38
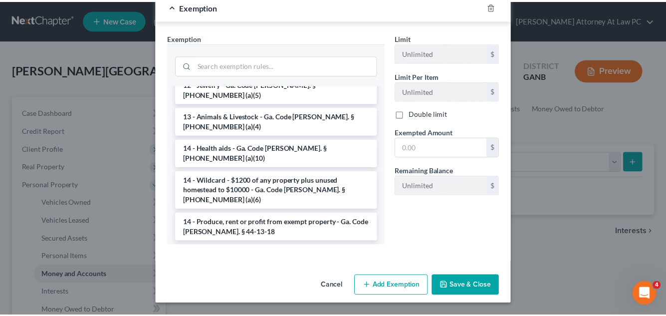
scroll to position [143, 0]
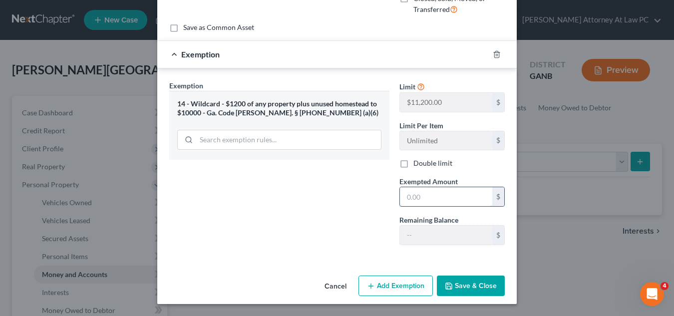
click at [403, 198] on input "text" at bounding box center [446, 196] width 92 height 19
type input "25"
click at [460, 279] on button "Save & Close" at bounding box center [471, 285] width 68 height 21
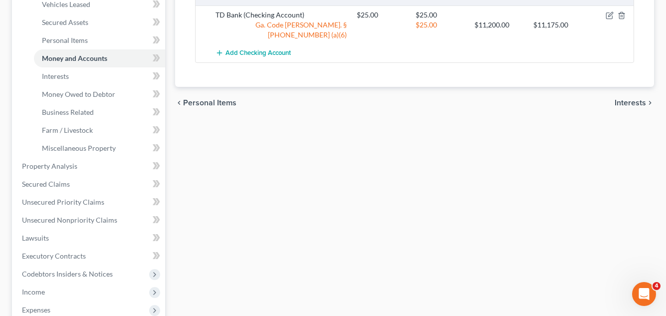
scroll to position [299, 0]
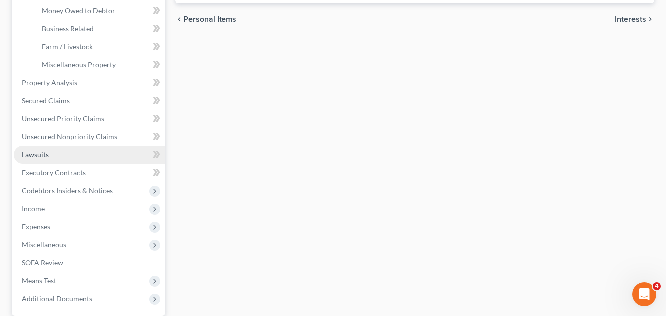
click at [38, 156] on span "Lawsuits" at bounding box center [35, 154] width 27 height 8
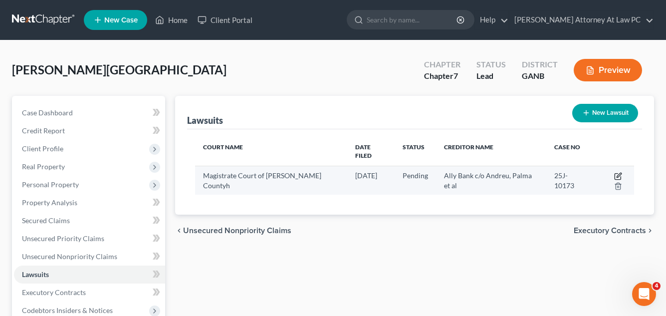
click at [617, 173] on icon "button" at bounding box center [619, 175] width 4 height 4
select select "0"
select select "9"
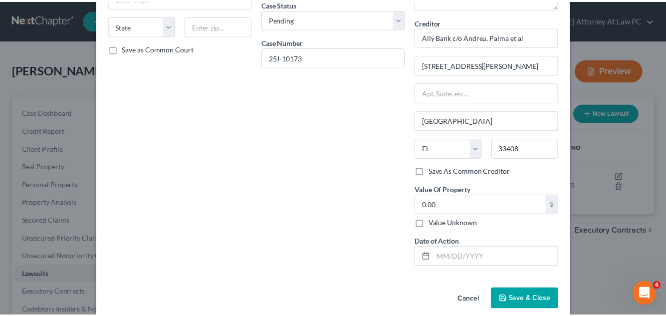
scroll to position [138, 0]
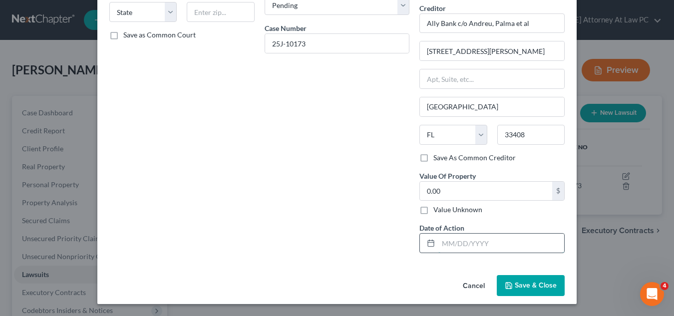
click at [438, 245] on input "text" at bounding box center [501, 243] width 126 height 19
type input "[DATE]"
click at [527, 286] on span "Save & Close" at bounding box center [536, 285] width 42 height 8
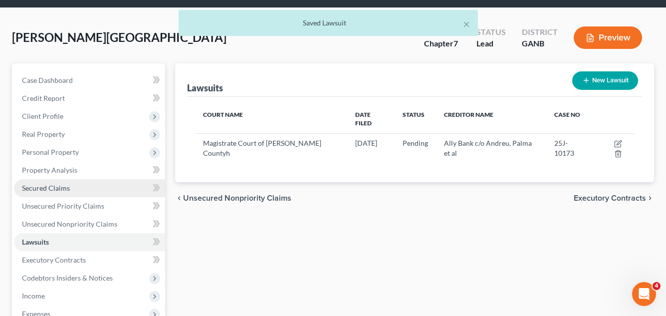
scroll to position [50, 0]
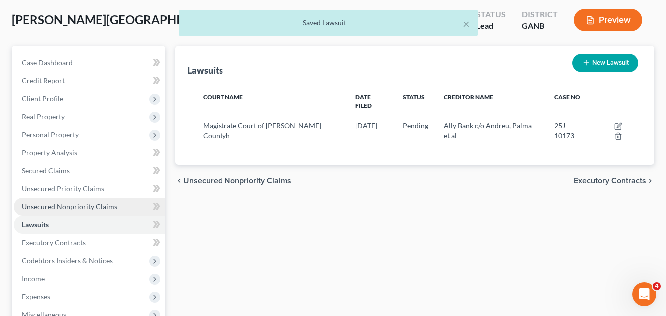
click at [67, 208] on span "Unsecured Nonpriority Claims" at bounding box center [69, 206] width 95 height 8
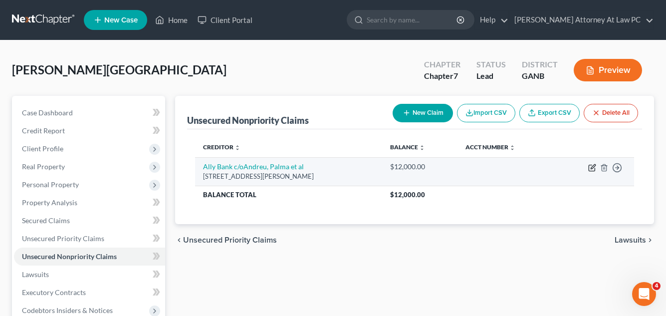
click at [591, 166] on icon "button" at bounding box center [592, 168] width 8 height 8
select select "9"
select select "14"
select select "3"
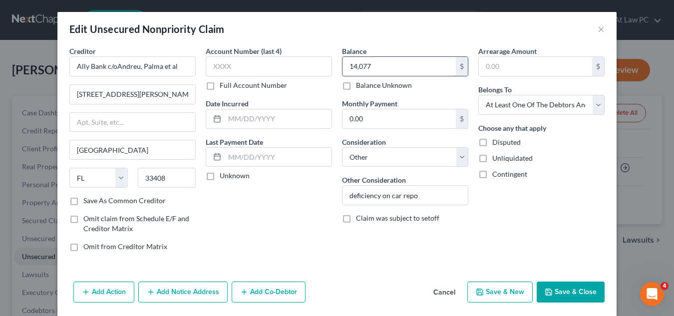
type input "14,077"
click at [210, 64] on input "text" at bounding box center [269, 66] width 126 height 20
click at [227, 117] on input "text" at bounding box center [278, 118] width 107 height 19
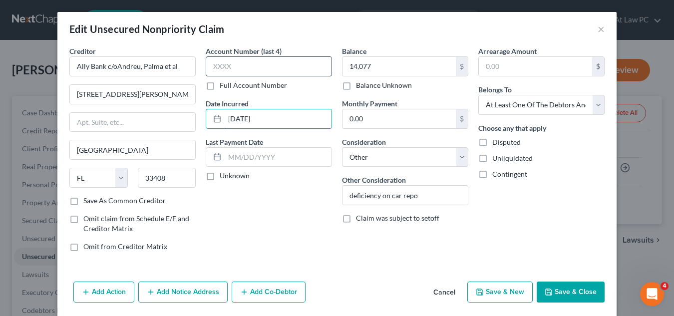
type input "[DATE]"
click at [220, 67] on input "text" at bounding box center [269, 66] width 126 height 20
type input "6547"
click at [547, 293] on polyline "button" at bounding box center [548, 293] width 3 height 2
type input "14,077.00"
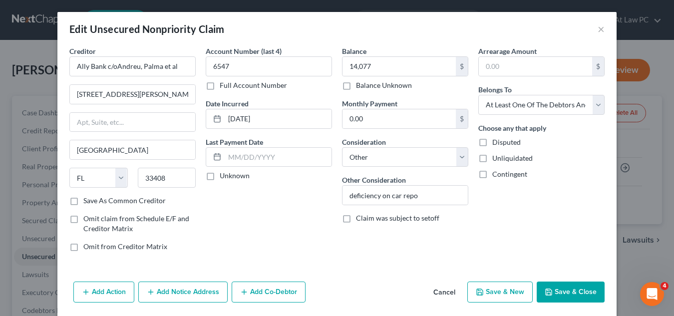
type input "0"
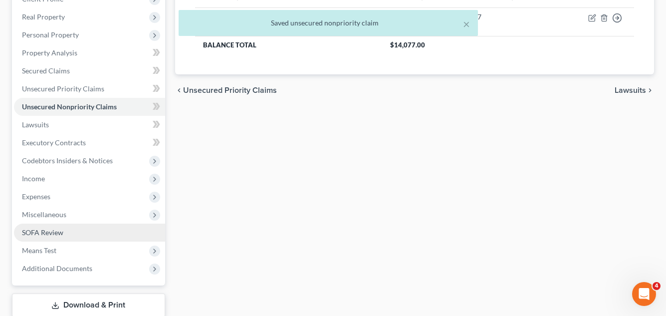
scroll to position [200, 0]
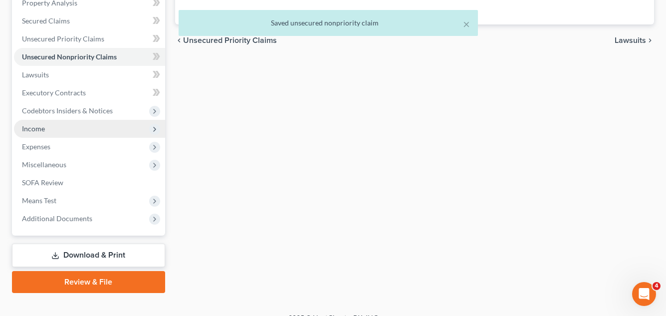
click at [43, 131] on span "Income" at bounding box center [33, 128] width 23 height 8
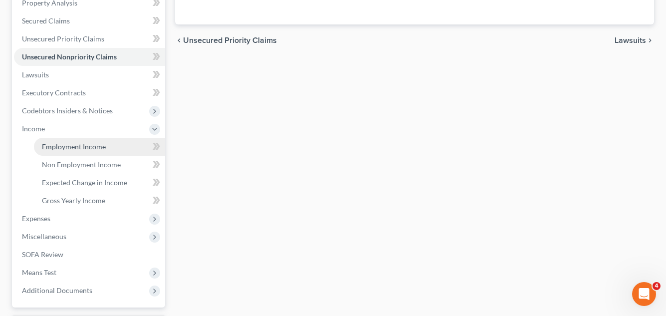
click at [62, 148] on span "Employment Income" at bounding box center [74, 146] width 64 height 8
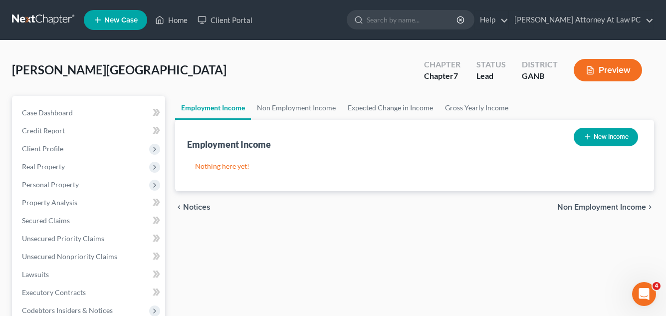
click at [609, 138] on button "New Income" at bounding box center [606, 137] width 64 height 18
select select "0"
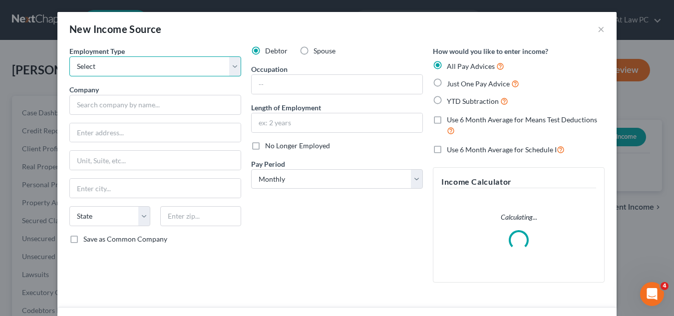
click at [232, 65] on select "Select Full or [DEMOGRAPHIC_DATA] Employment Self Employment" at bounding box center [155, 66] width 172 height 20
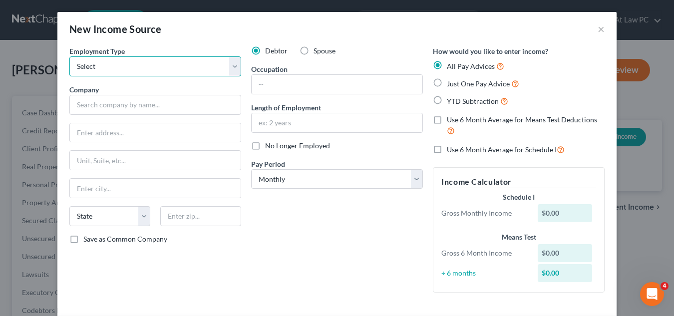
select select "0"
click at [69, 56] on select "Select Full or [DEMOGRAPHIC_DATA] Employment Self Employment" at bounding box center [155, 66] width 172 height 20
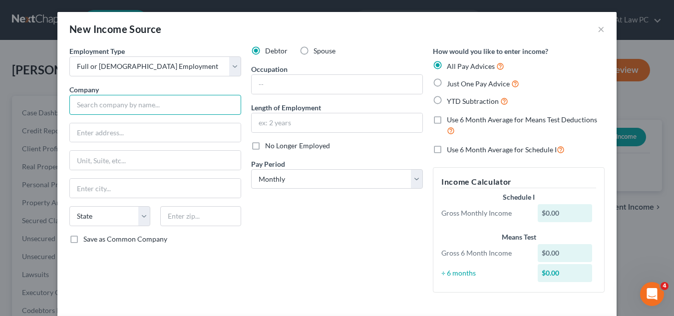
click at [74, 105] on input "text" at bounding box center [155, 105] width 172 height 20
click at [447, 83] on label "Just One Pay Advice" at bounding box center [483, 83] width 72 height 11
click at [451, 83] on input "Just One Pay Advice" at bounding box center [454, 81] width 6 height 6
radio input "true"
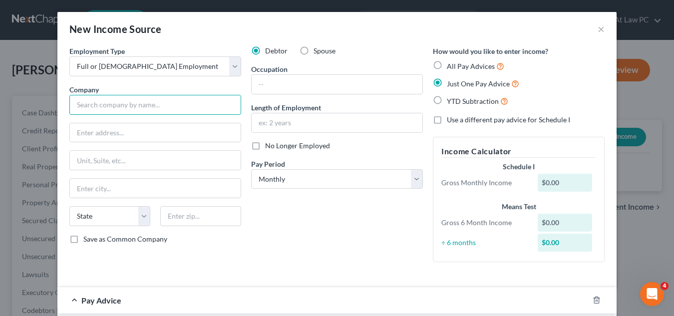
click at [78, 104] on input "text" at bounding box center [155, 105] width 172 height 20
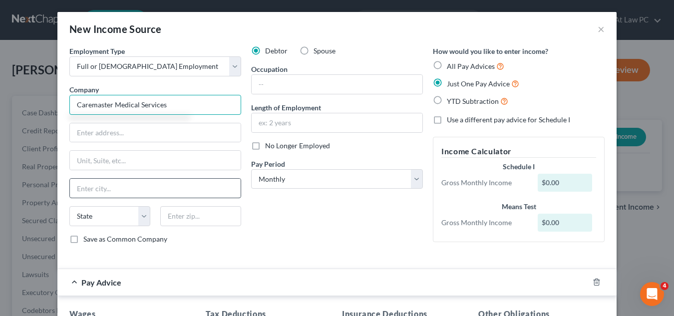
type input "Caremaster Medical Services"
click at [70, 185] on input "text" at bounding box center [155, 188] width 171 height 19
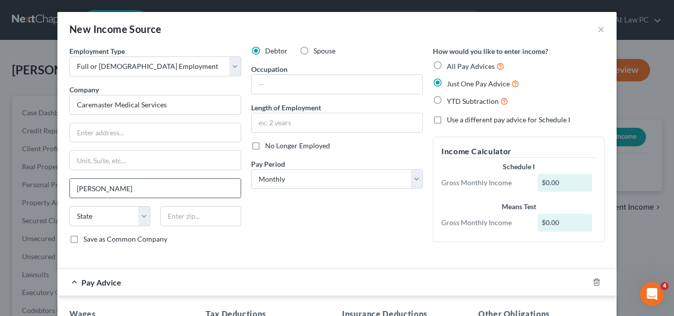
type input "[PERSON_NAME]"
select select "10"
click at [268, 84] on input "text" at bounding box center [337, 84] width 171 height 19
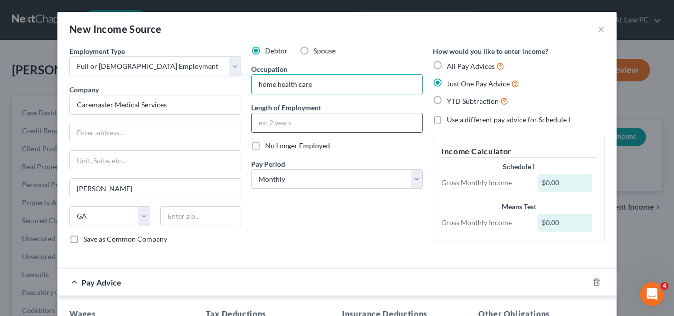
type input "home health care"
click at [254, 123] on input "text" at bounding box center [337, 122] width 171 height 19
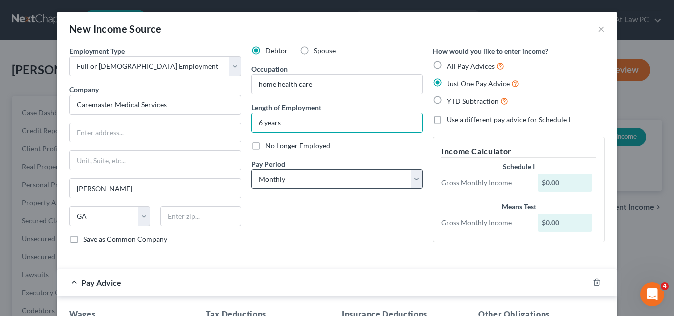
type input "6 years"
click at [306, 178] on select "Select Monthly Twice Monthly Every Other Week Weekly" at bounding box center [337, 179] width 172 height 20
select select "2"
click at [251, 169] on select "Select Monthly Twice Monthly Every Other Week Weekly" at bounding box center [337, 179] width 172 height 20
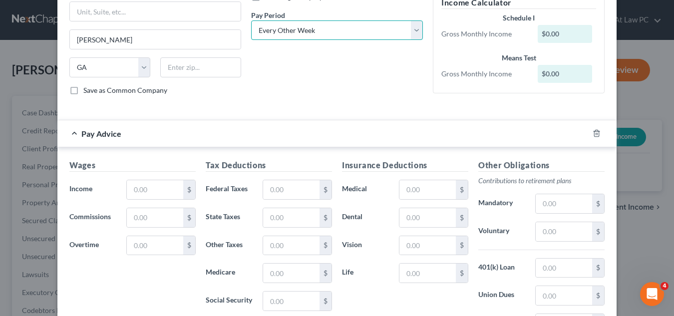
scroll to position [200, 0]
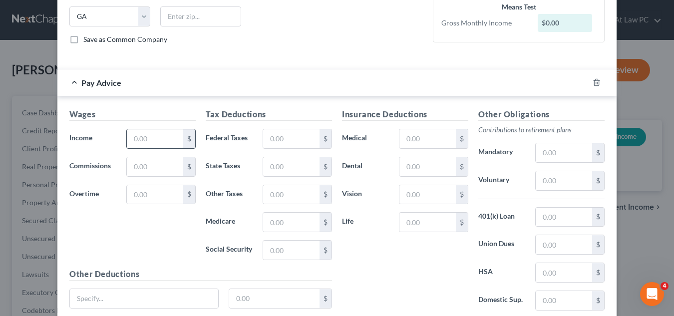
click at [128, 135] on input "text" at bounding box center [155, 138] width 56 height 19
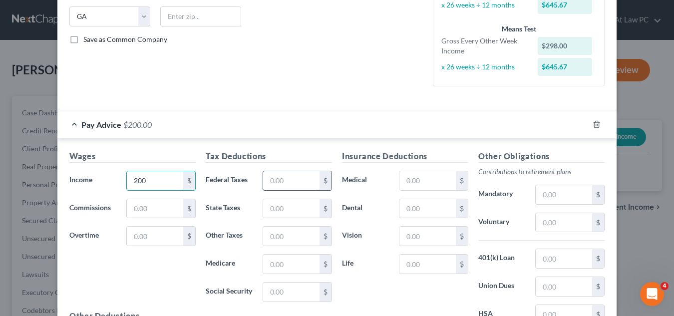
type input "200"
click at [264, 181] on input "text" at bounding box center [291, 180] width 56 height 19
click at [141, 182] on input "200" at bounding box center [155, 180] width 56 height 19
type input "300"
click at [266, 182] on input "text" at bounding box center [291, 180] width 56 height 19
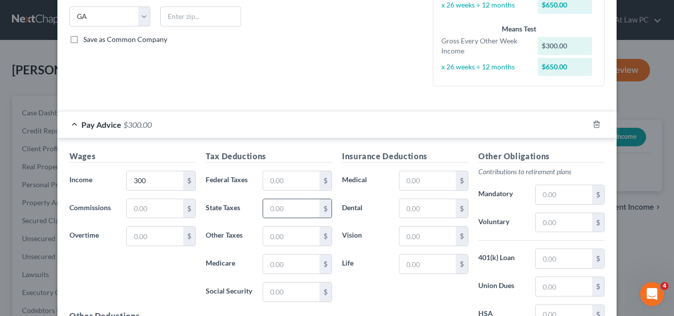
click at [266, 210] on input "text" at bounding box center [291, 208] width 56 height 19
type input "18"
click at [265, 176] on input "text" at bounding box center [291, 180] width 56 height 19
type input "32"
click at [268, 266] on input "text" at bounding box center [291, 264] width 56 height 19
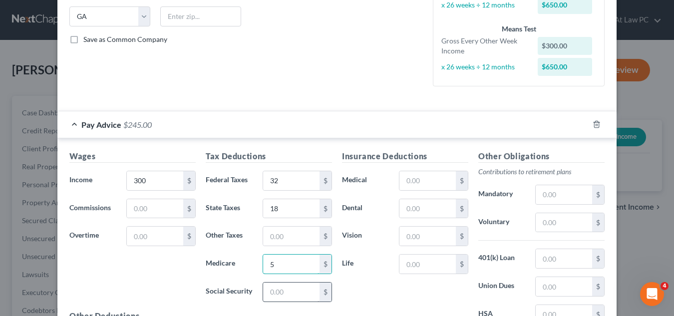
type input "5"
click at [264, 294] on input "text" at bounding box center [291, 291] width 56 height 19
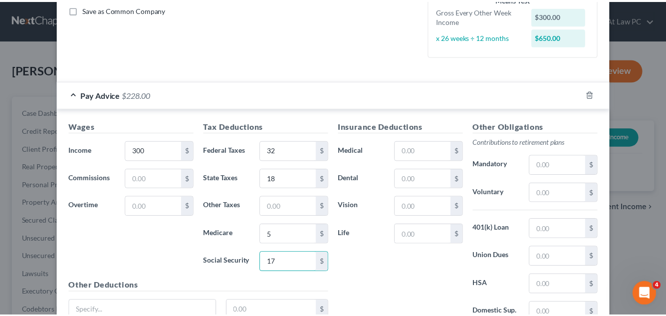
scroll to position [320, 0]
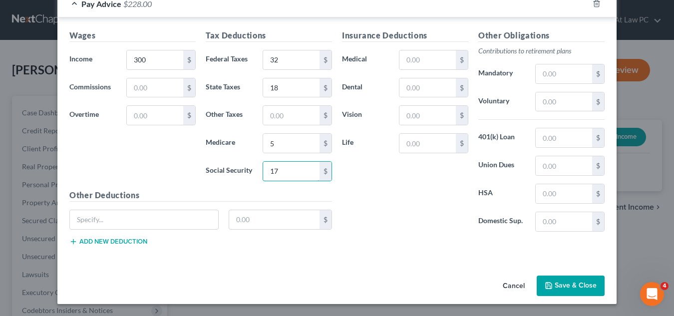
type input "17"
click at [581, 288] on button "Save & Close" at bounding box center [570, 285] width 68 height 21
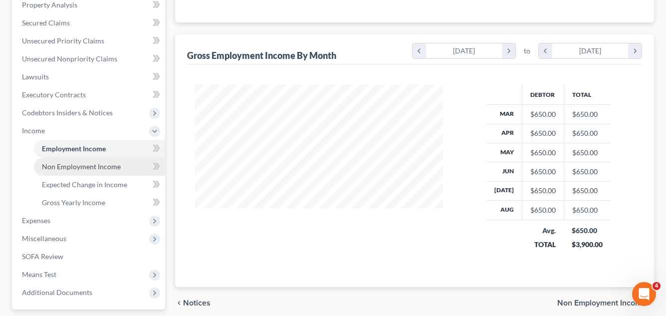
scroll to position [200, 0]
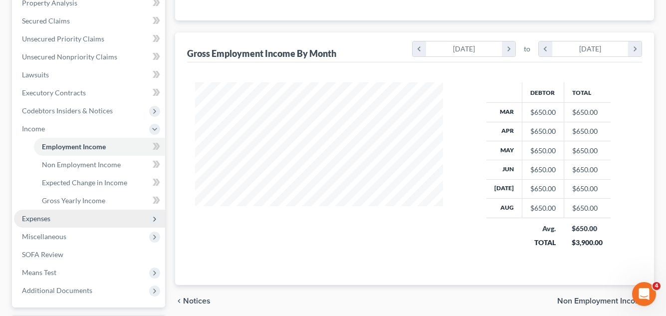
click at [31, 218] on span "Expenses" at bounding box center [36, 218] width 28 height 8
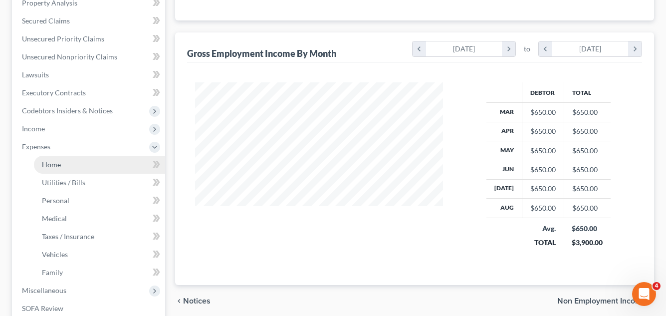
click at [58, 165] on span "Home" at bounding box center [51, 164] width 19 height 8
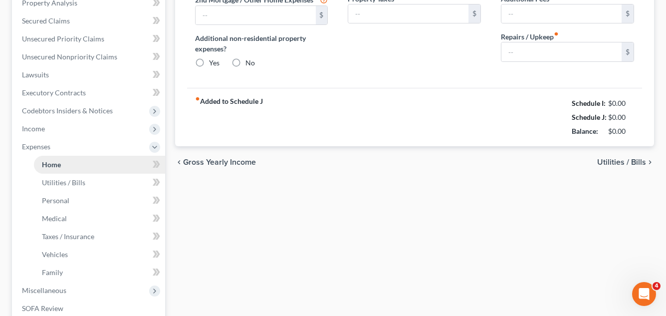
type input "0.00"
radio input "true"
type input "0.00"
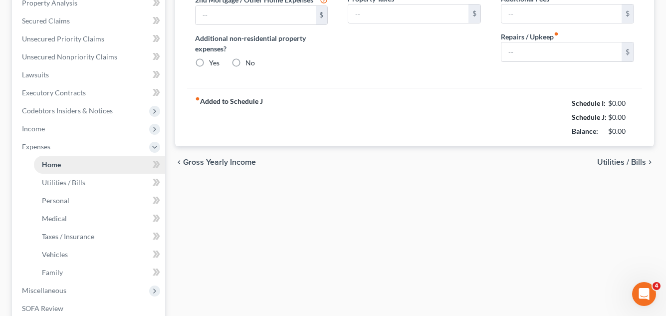
type input "0.00"
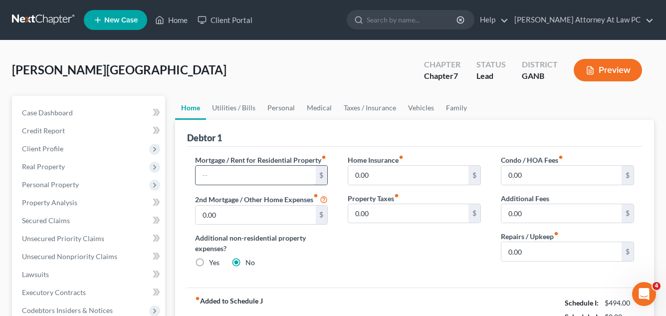
click at [209, 185] on input "text" at bounding box center [256, 175] width 120 height 19
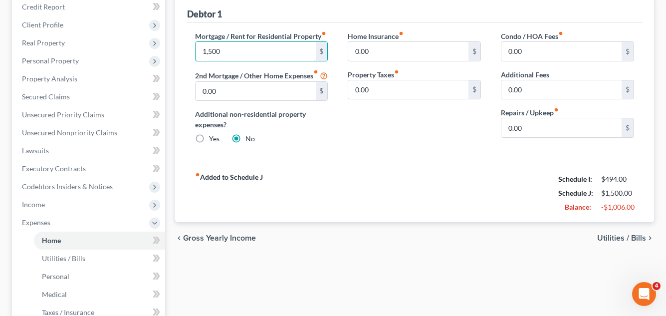
scroll to position [200, 0]
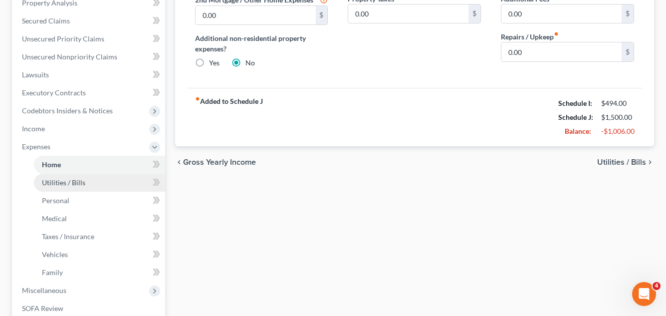
type input "1,500"
click at [63, 181] on span "Utilities / Bills" at bounding box center [63, 182] width 43 height 8
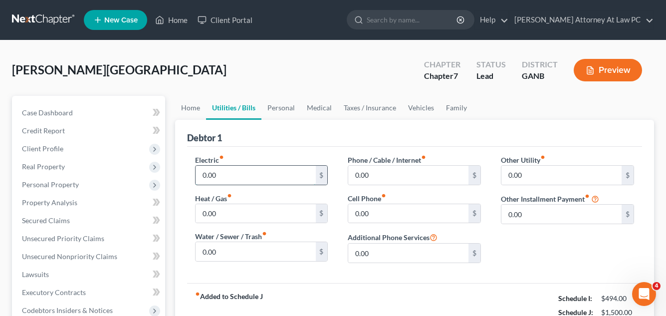
click at [204, 175] on input "0.00" at bounding box center [256, 175] width 120 height 19
type input "2"
type input "110"
click at [199, 211] on input "0.00" at bounding box center [256, 213] width 120 height 19
type input "110"
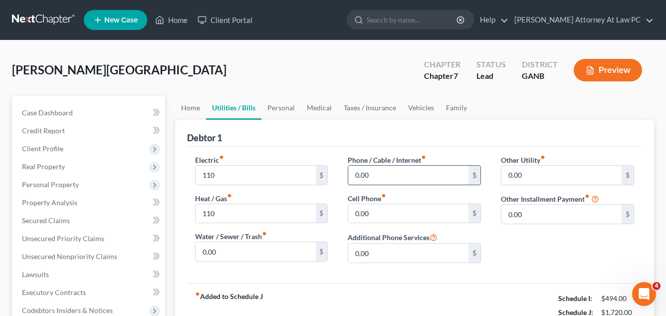
click at [356, 174] on input "0.00" at bounding box center [408, 175] width 120 height 19
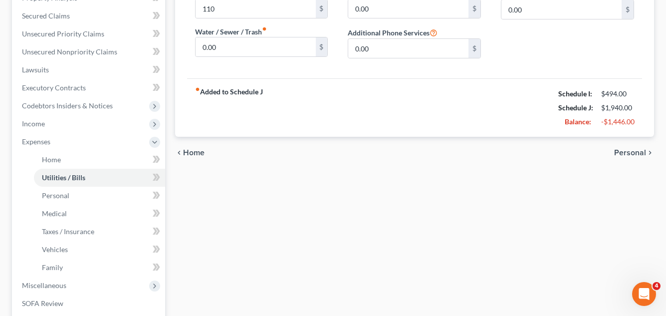
scroll to position [299, 0]
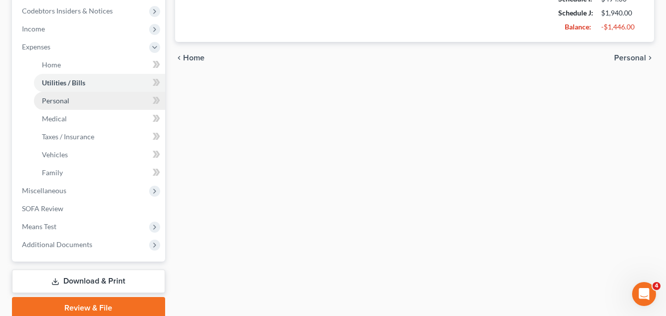
type input "220"
click at [80, 104] on link "Personal" at bounding box center [99, 101] width 131 height 18
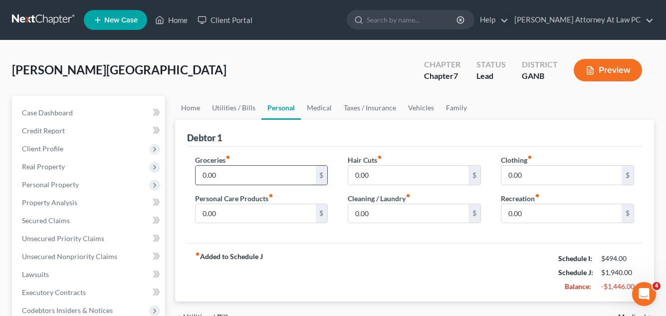
click at [203, 176] on input "0.00" at bounding box center [256, 175] width 120 height 19
click at [202, 213] on input "0.00" at bounding box center [256, 213] width 120 height 19
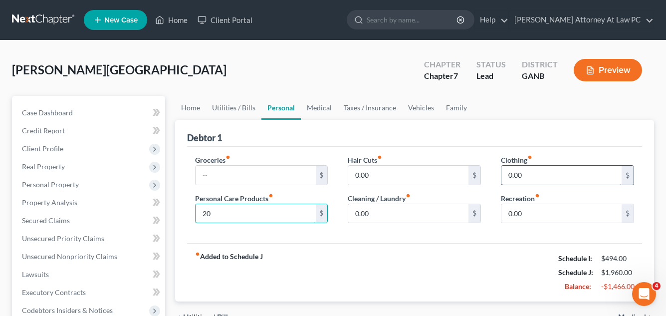
type input "20"
click at [507, 174] on input "0.00" at bounding box center [562, 175] width 120 height 19
type input "20"
click at [204, 174] on input "text" at bounding box center [256, 175] width 120 height 19
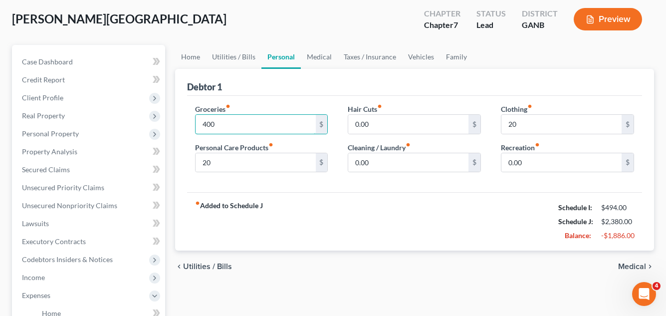
scroll to position [200, 0]
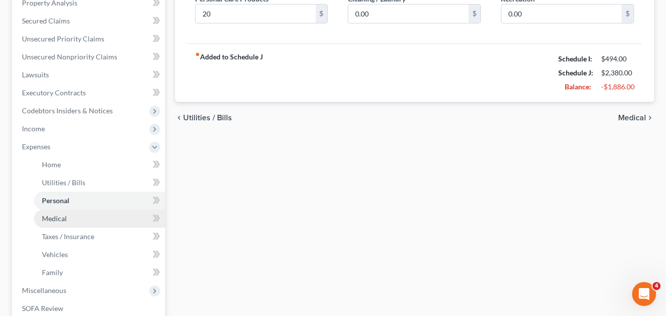
type input "400"
click at [80, 224] on link "Medical" at bounding box center [99, 219] width 131 height 18
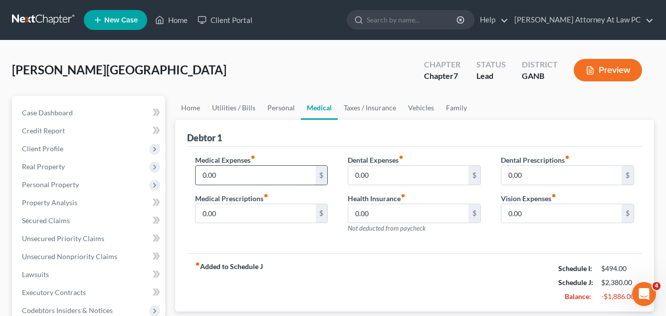
click at [200, 171] on input "0.00" at bounding box center [256, 175] width 120 height 19
type input "5"
click at [202, 212] on input "0.00" at bounding box center [256, 213] width 120 height 19
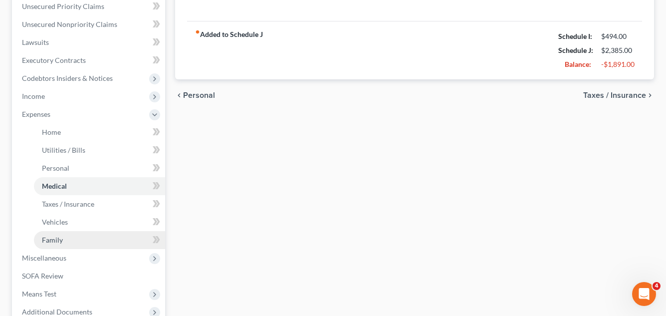
scroll to position [250, 0]
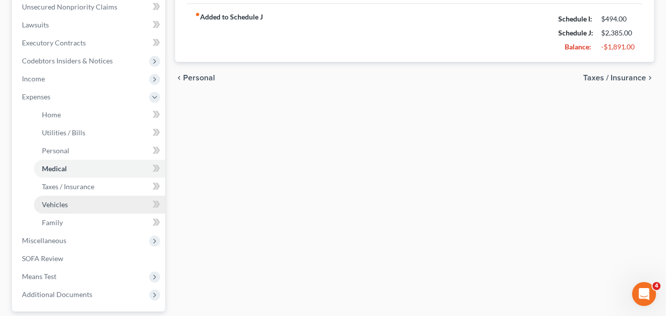
type input "5"
click at [81, 207] on link "Vehicles" at bounding box center [99, 205] width 131 height 18
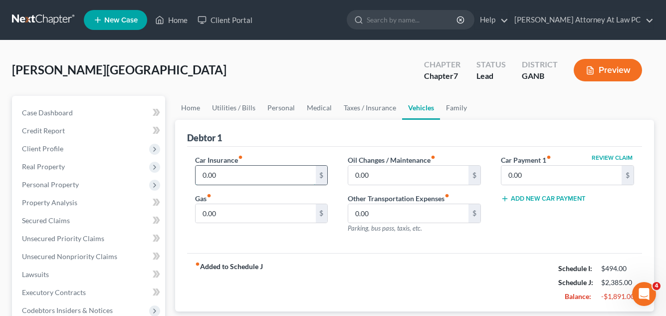
click at [201, 177] on input "0.00" at bounding box center [256, 175] width 120 height 19
type input "189"
click at [205, 215] on input "0.00" at bounding box center [256, 213] width 120 height 19
type input "200"
click at [356, 176] on input "0.00" at bounding box center [408, 175] width 120 height 19
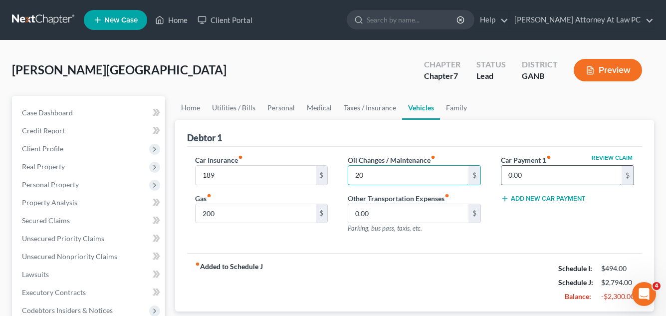
type input "20"
click at [511, 177] on input "0.00" at bounding box center [562, 175] width 120 height 19
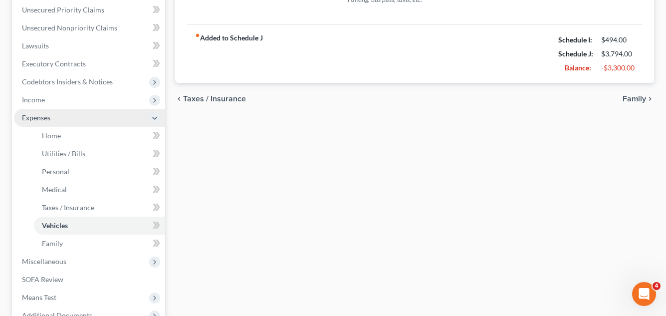
scroll to position [250, 0]
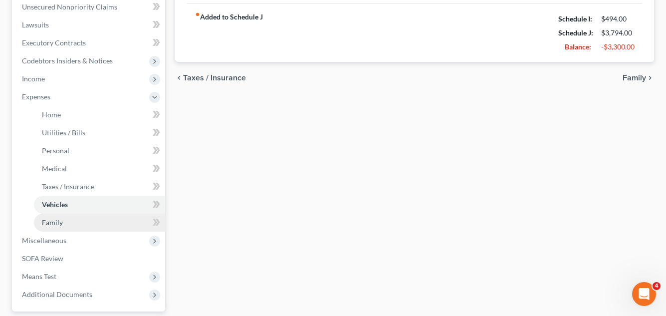
type input "1,000"
click at [97, 223] on link "Family" at bounding box center [99, 223] width 131 height 18
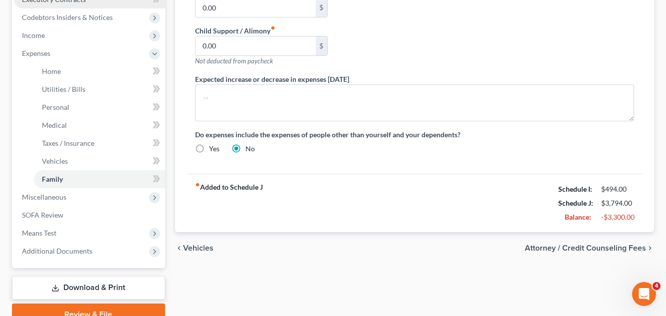
scroll to position [340, 0]
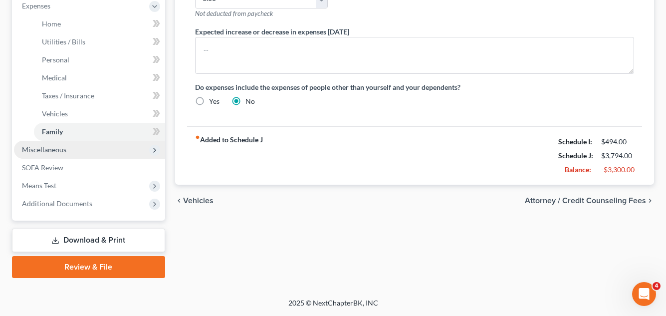
click at [70, 151] on span "Miscellaneous" at bounding box center [89, 150] width 151 height 18
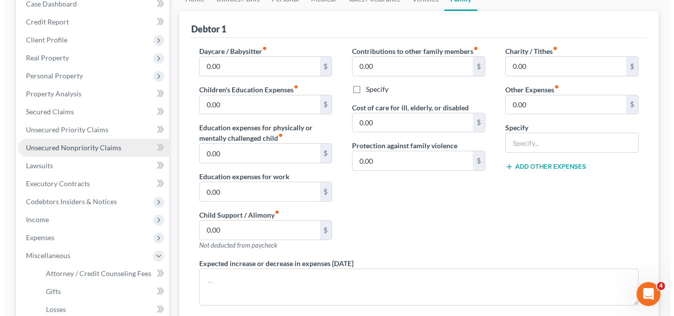
scroll to position [55, 0]
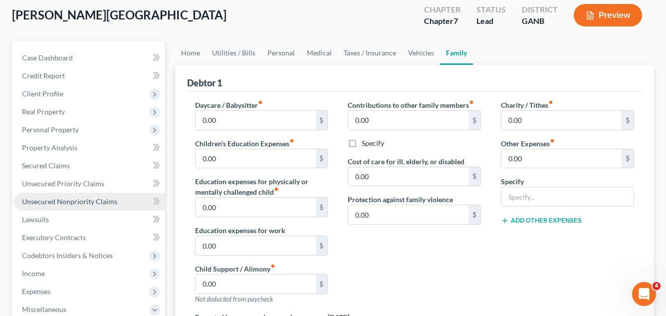
click at [97, 196] on link "Unsecured Nonpriority Claims" at bounding box center [89, 202] width 151 height 18
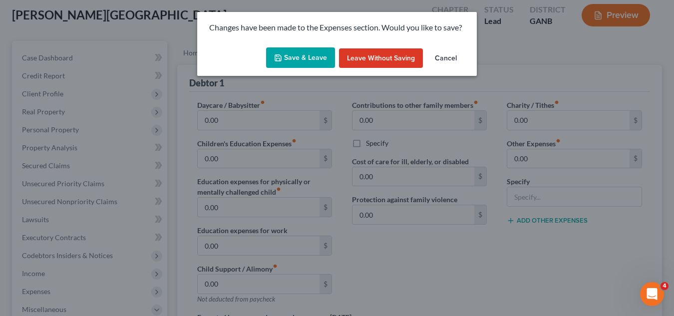
click at [291, 60] on button "Save & Leave" at bounding box center [300, 57] width 69 height 21
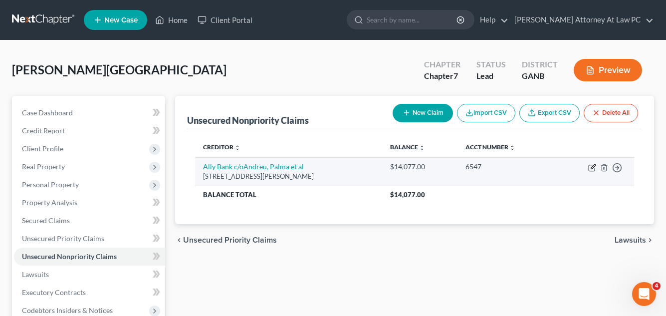
click at [592, 167] on icon "button" at bounding box center [593, 166] width 4 height 4
select select "9"
select select "14"
select select "3"
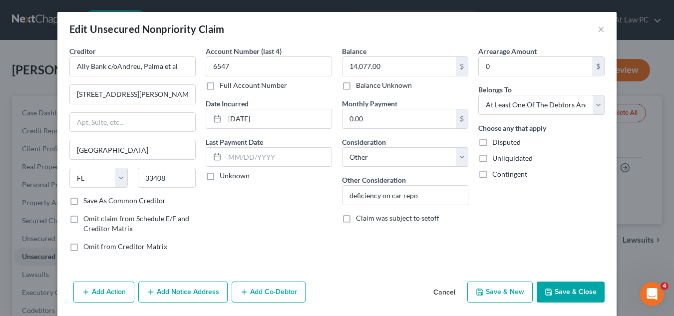
click at [552, 297] on button "Save & Close" at bounding box center [570, 291] width 68 height 21
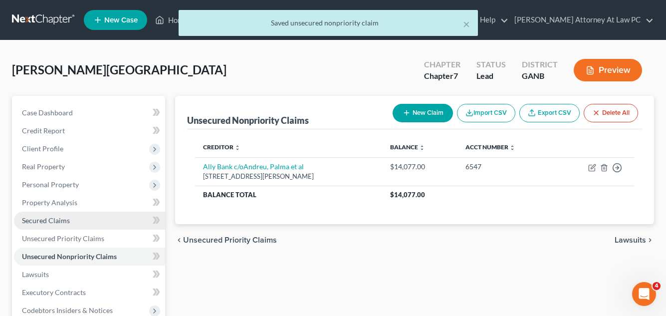
click at [85, 220] on link "Secured Claims" at bounding box center [89, 221] width 151 height 18
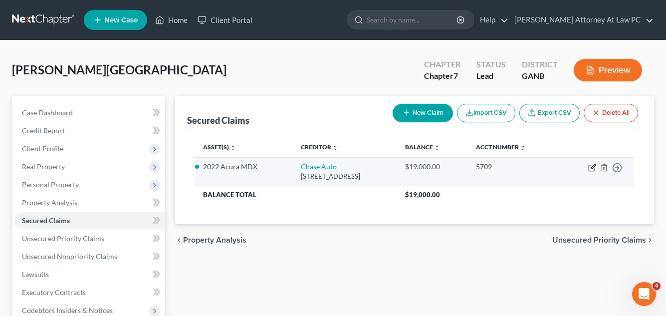
click at [592, 166] on icon "button" at bounding box center [593, 166] width 4 height 4
select select "45"
select select "2"
select select "0"
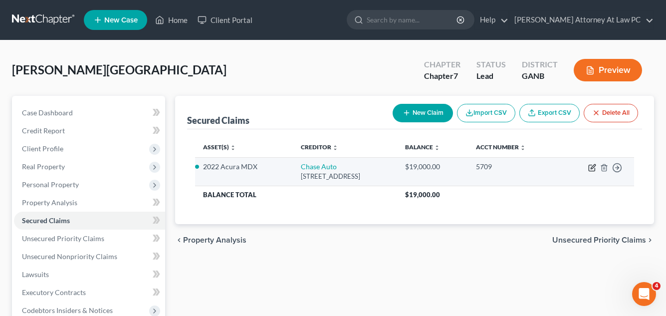
select select "0"
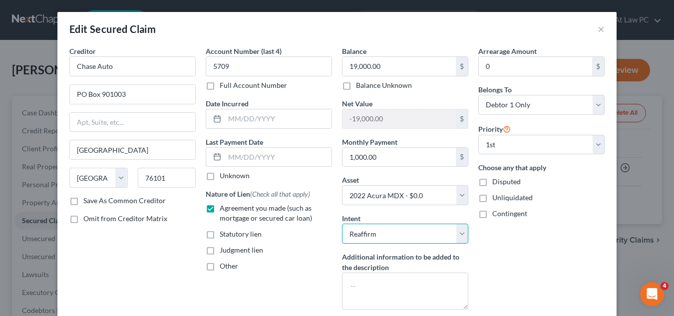
click at [457, 231] on select "Select Surrender Redeem Reaffirm Avoid Other" at bounding box center [405, 234] width 126 height 20
select select "0"
click at [342, 224] on select "Select Surrender Redeem Reaffirm Avoid Other" at bounding box center [405, 234] width 126 height 20
click at [597, 27] on button "×" at bounding box center [600, 29] width 7 height 12
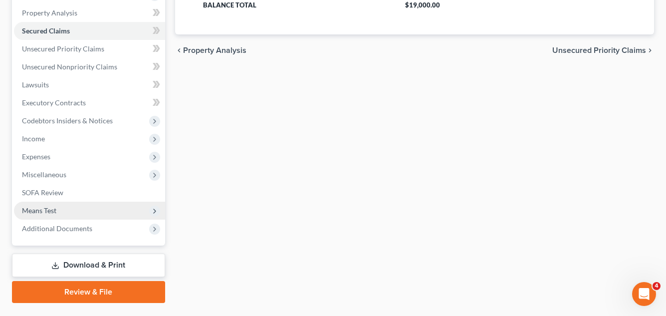
scroll to position [200, 0]
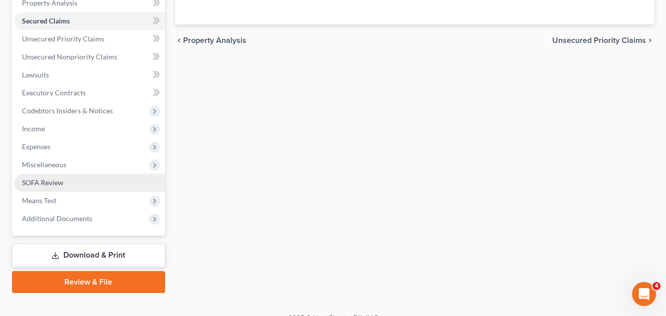
click at [45, 186] on span "SOFA Review" at bounding box center [42, 182] width 41 height 8
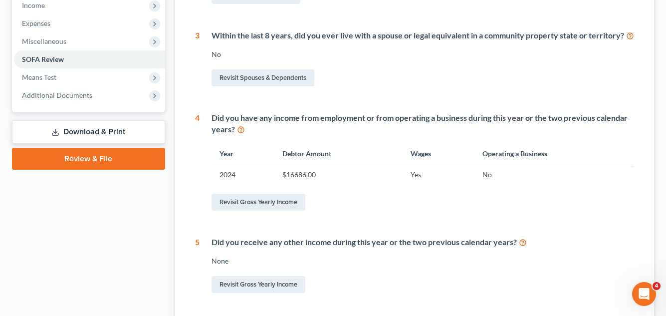
scroll to position [299, 0]
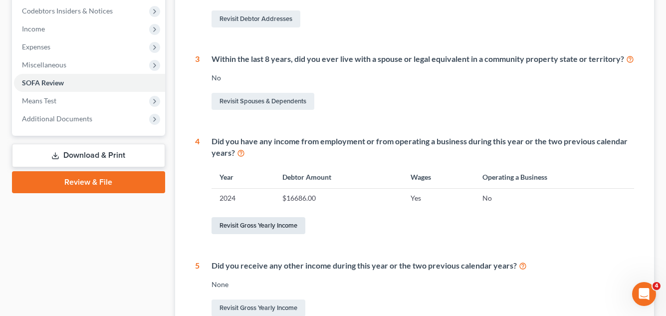
click at [269, 224] on link "Revisit Gross Yearly Income" at bounding box center [259, 225] width 94 height 17
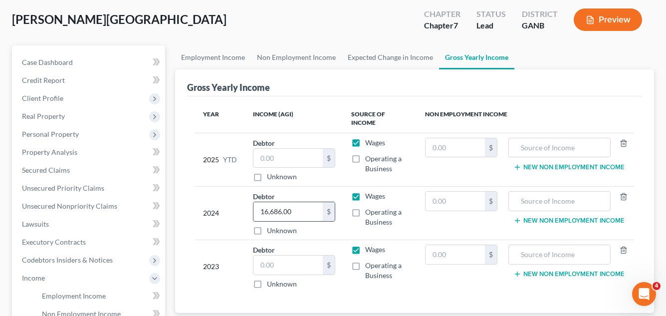
scroll to position [100, 0]
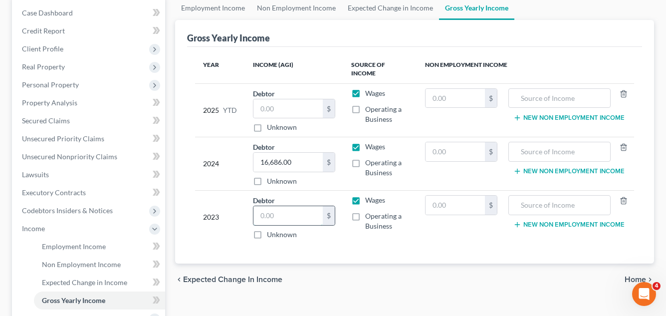
click at [263, 206] on input "text" at bounding box center [288, 215] width 69 height 19
click at [261, 99] on input "text" at bounding box center [288, 108] width 69 height 19
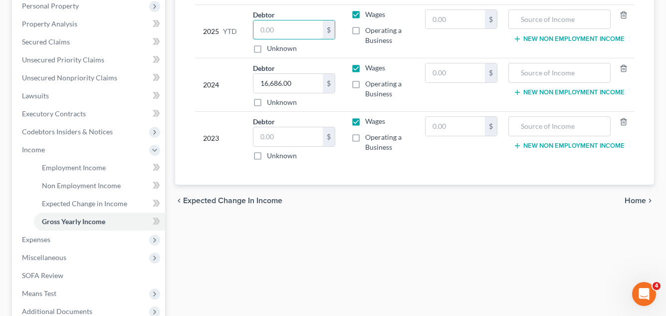
scroll to position [286, 0]
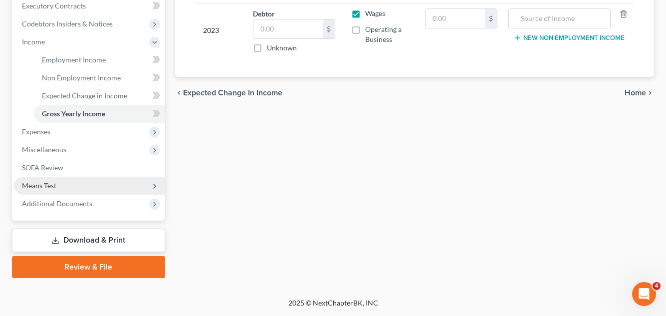
click at [93, 186] on span "Means Test" at bounding box center [89, 186] width 151 height 18
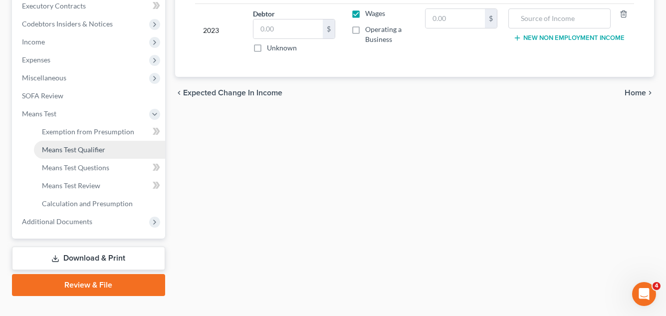
click at [99, 148] on span "Means Test Qualifier" at bounding box center [73, 149] width 63 height 8
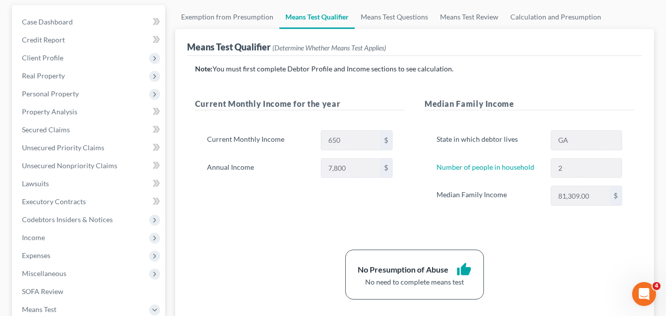
scroll to position [100, 0]
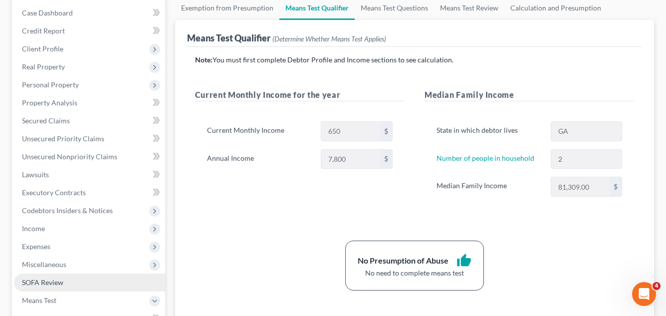
click at [46, 283] on span "SOFA Review" at bounding box center [42, 282] width 41 height 8
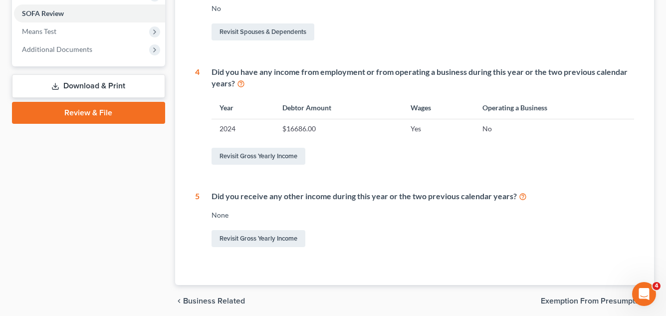
scroll to position [399, 0]
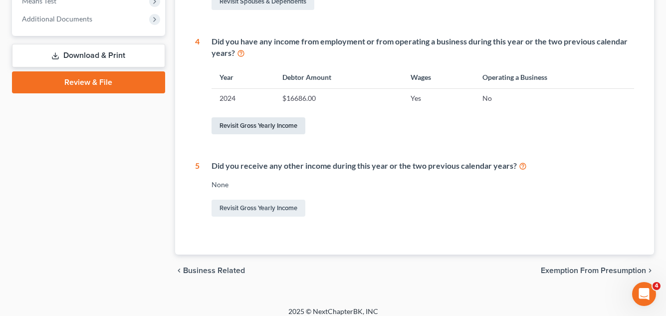
click at [272, 131] on link "Revisit Gross Yearly Income" at bounding box center [259, 125] width 94 height 17
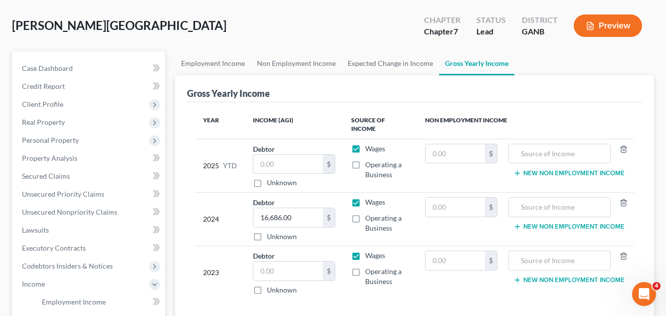
scroll to position [100, 0]
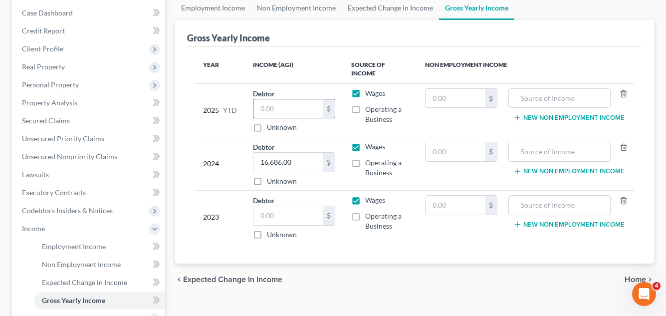
click at [261, 102] on input "text" at bounding box center [288, 108] width 69 height 19
type input "10,000"
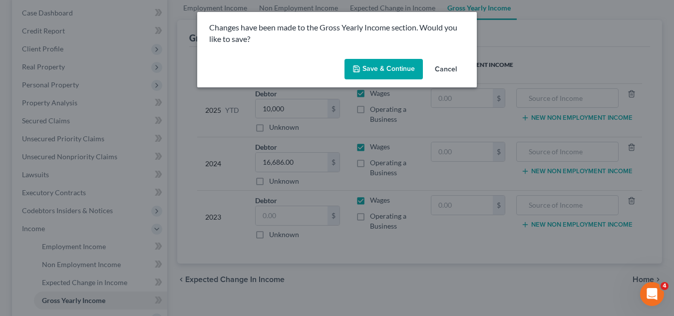
click at [398, 67] on button "Save & Continue" at bounding box center [383, 69] width 78 height 21
